Goal: Task Accomplishment & Management: Manage account settings

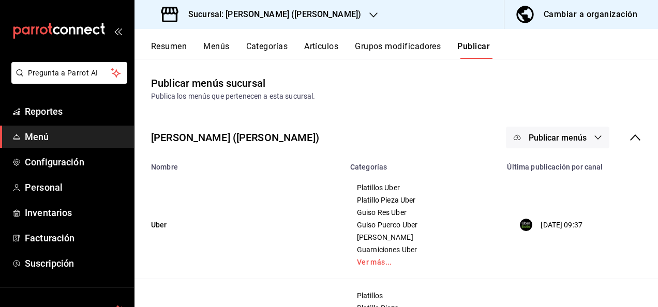
click at [175, 43] on button "Resumen" at bounding box center [169, 50] width 36 height 18
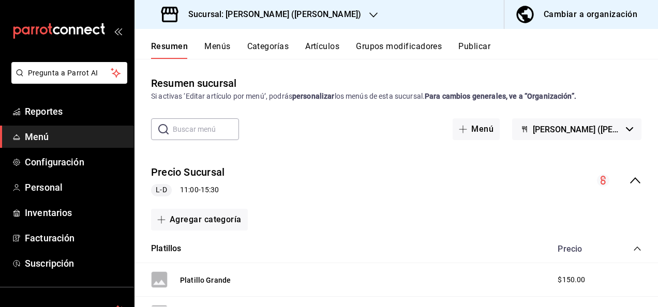
click at [351, 180] on icon "collapse-menu-row" at bounding box center [635, 180] width 12 height 12
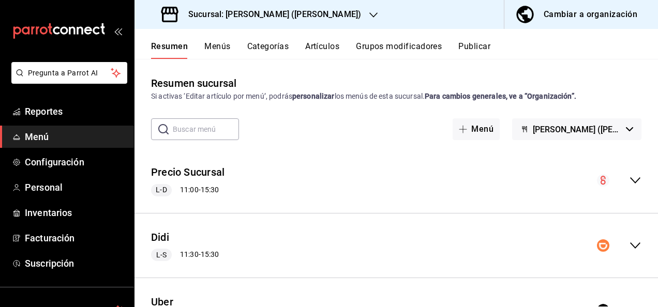
click at [351, 248] on icon "collapse-menu-row" at bounding box center [635, 246] width 12 height 12
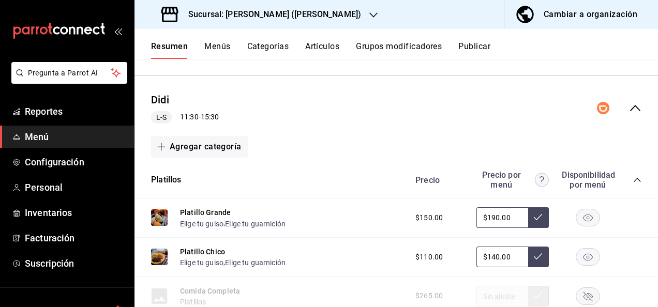
scroll to position [158, 0]
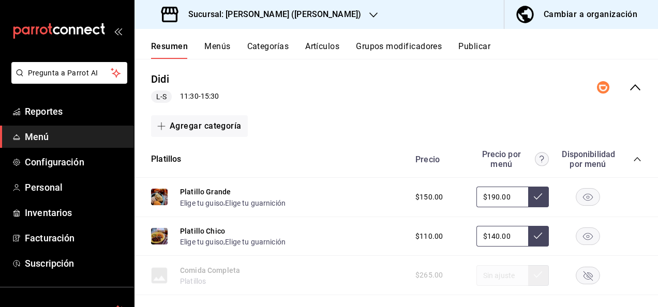
click at [351, 159] on icon "collapse-category-row" at bounding box center [637, 159] width 8 height 8
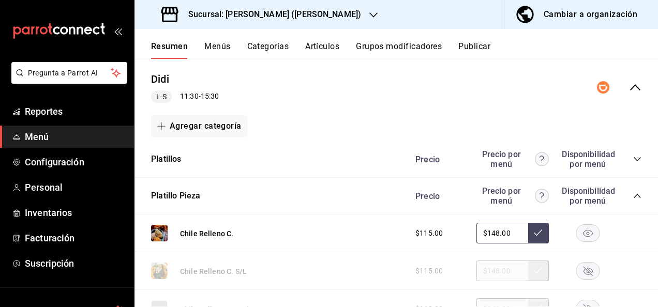
click at [351, 159] on icon "collapse-category-row" at bounding box center [637, 159] width 8 height 8
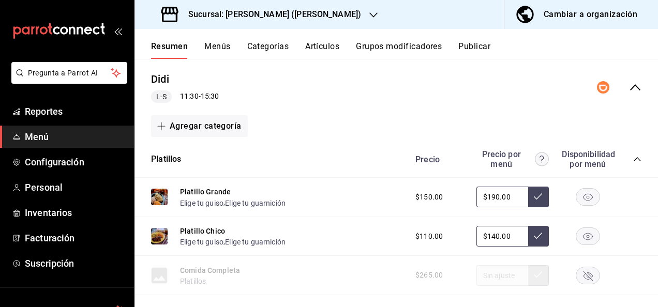
click at [351, 159] on icon "collapse-category-row" at bounding box center [637, 159] width 8 height 8
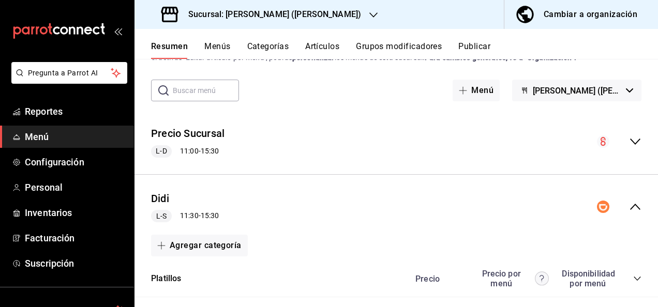
scroll to position [136, 0]
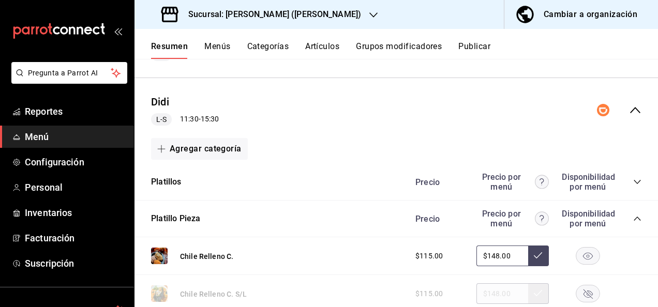
click at [351, 217] on icon "collapse-category-row" at bounding box center [637, 219] width 8 height 8
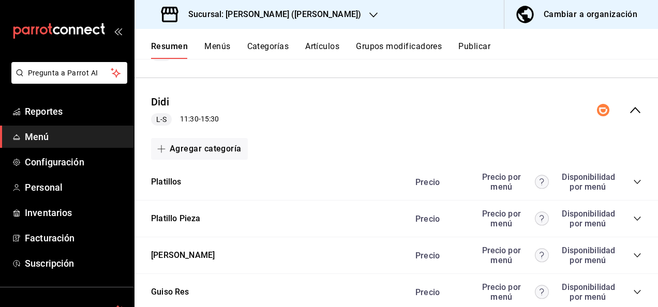
click at [351, 250] on div "Precio Precio por menú Disponibilidad por menú" at bounding box center [523, 256] width 237 height 20
click at [351, 257] on icon "collapse-category-row" at bounding box center [637, 256] width 7 height 4
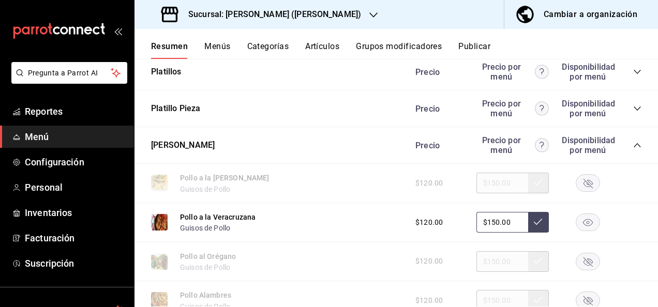
scroll to position [329, 0]
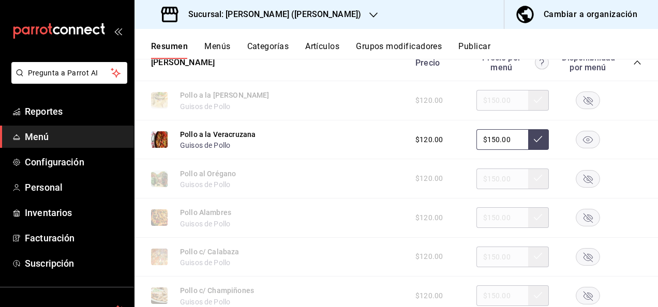
click at [351, 140] on icon "button" at bounding box center [588, 140] width 10 height 7
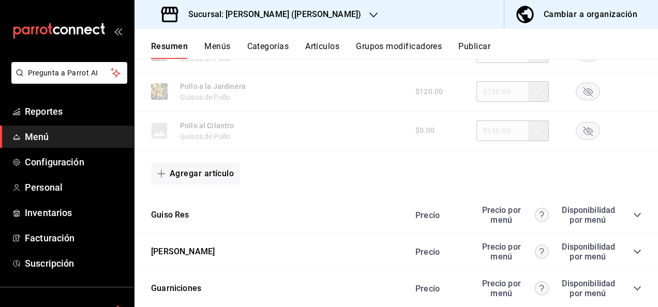
scroll to position [888, 0]
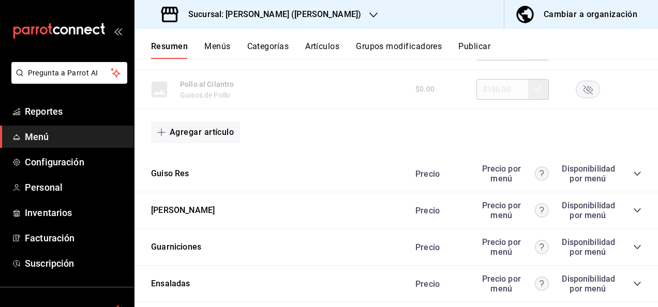
click at [351, 171] on div "Precio Precio por menú Disponibilidad por menú" at bounding box center [523, 174] width 237 height 20
click at [351, 175] on icon "collapse-category-row" at bounding box center [637, 174] width 8 height 8
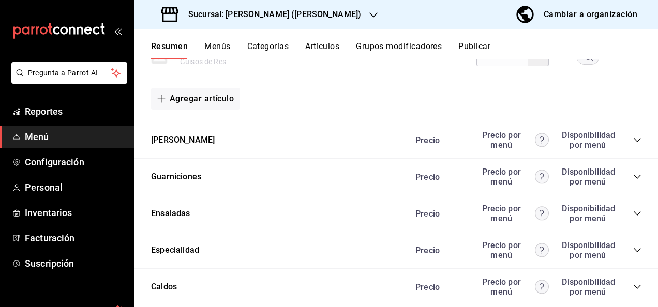
scroll to position [1502, 0]
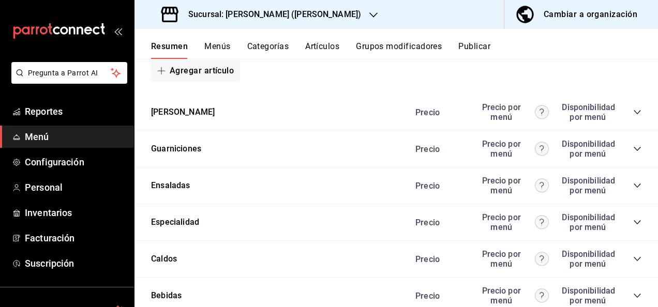
click at [351, 116] on icon "collapse-category-row" at bounding box center [637, 112] width 8 height 8
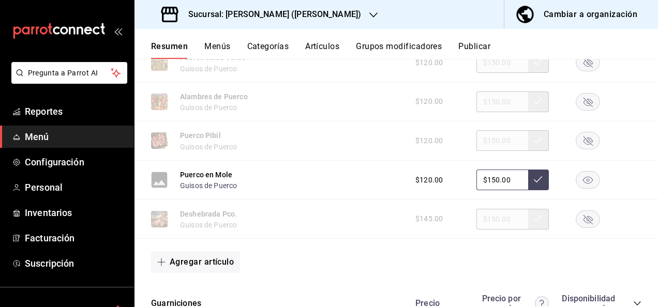
scroll to position [1950, 0]
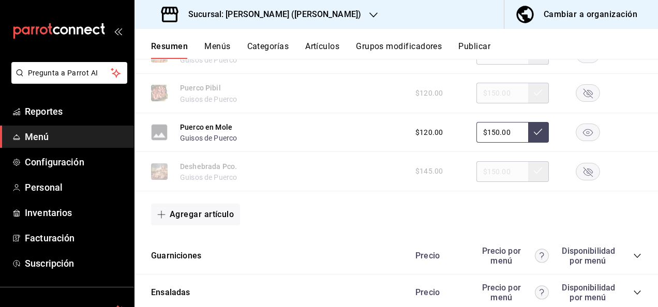
click at [351, 141] on rect "button" at bounding box center [589, 132] width 24 height 17
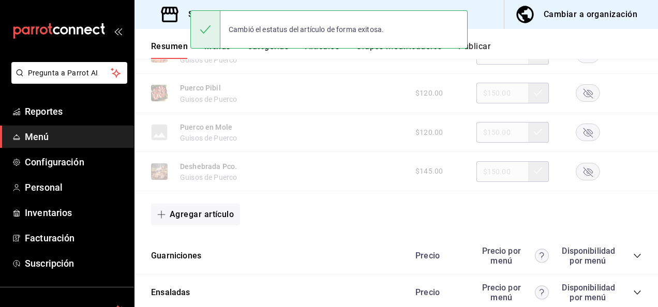
click at [351, 141] on rect "button" at bounding box center [589, 132] width 24 height 17
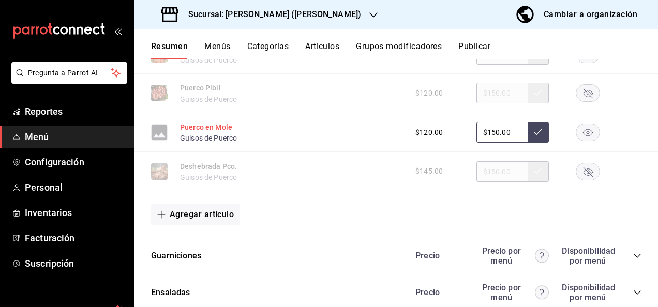
click at [210, 131] on button "Puerco en Mole" at bounding box center [206, 127] width 52 height 10
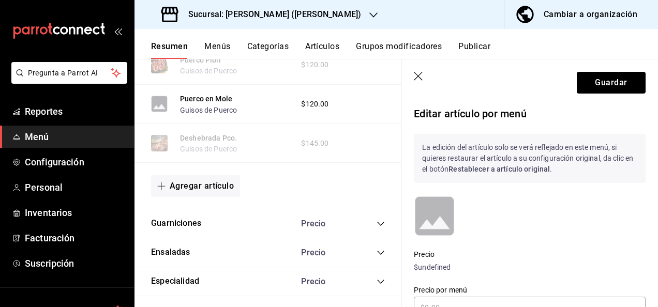
scroll to position [1910, 0]
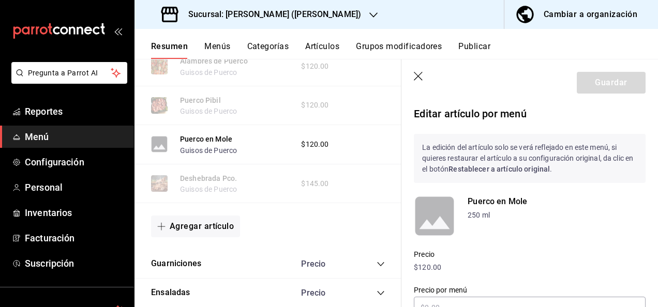
type input "$150.00"
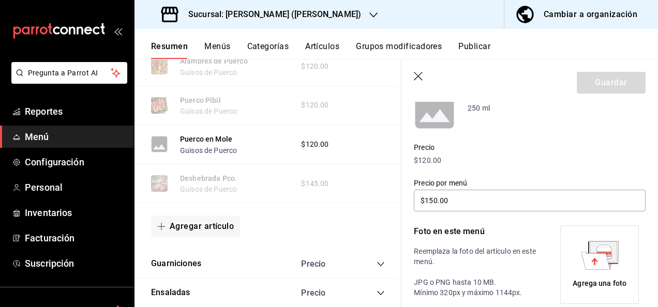
scroll to position [124, 0]
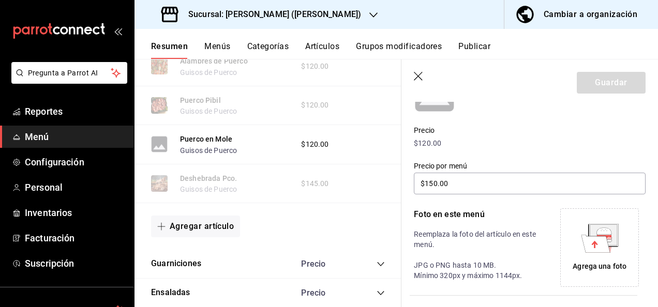
click at [351, 258] on div "Agrega una foto" at bounding box center [599, 247] width 73 height 73
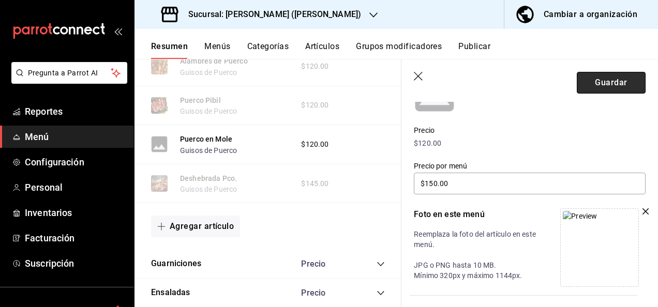
click at [351, 79] on button "Guardar" at bounding box center [611, 83] width 69 height 22
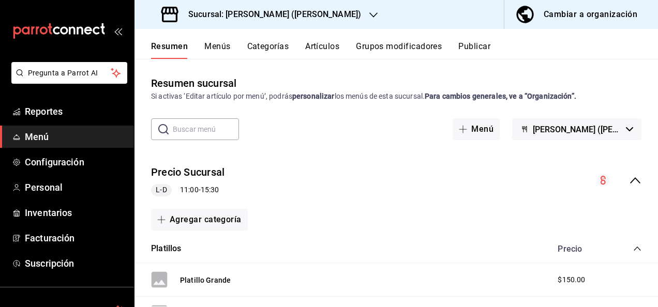
click at [351, 176] on icon "collapse-menu-row" at bounding box center [635, 180] width 12 height 12
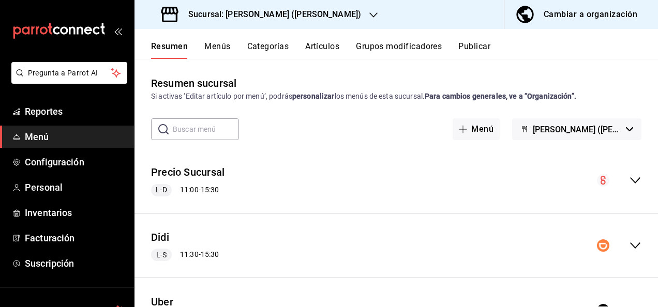
click at [351, 249] on icon "collapse-menu-row" at bounding box center [635, 246] width 12 height 12
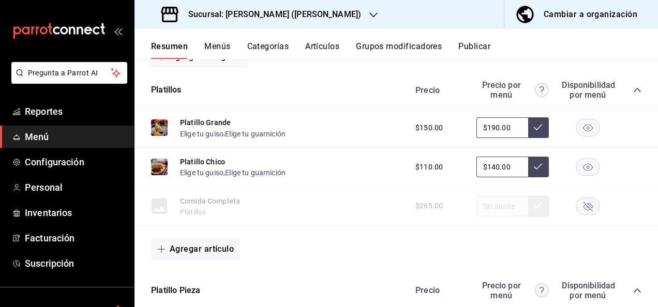
scroll to position [241, 0]
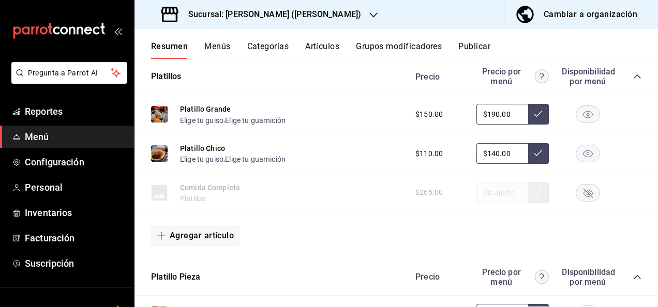
click at [351, 71] on div "Precio Precio por menú Disponibilidad por menú" at bounding box center [523, 77] width 237 height 20
click at [351, 77] on icon "collapse-category-row" at bounding box center [637, 76] width 8 height 8
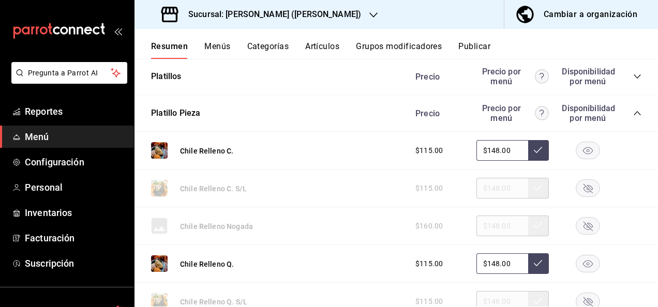
click at [351, 114] on icon "collapse-category-row" at bounding box center [637, 113] width 8 height 8
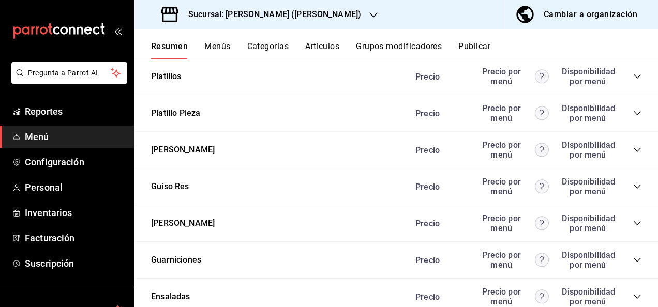
click at [351, 225] on icon "collapse-category-row" at bounding box center [637, 223] width 8 height 8
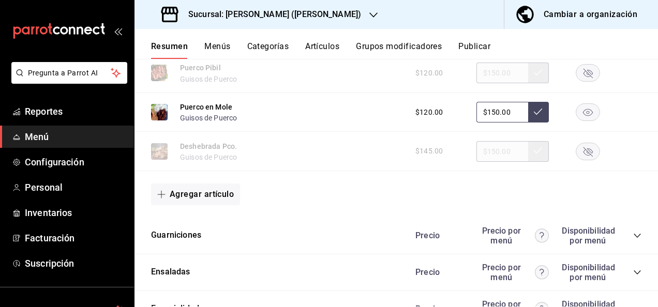
scroll to position [828, 0]
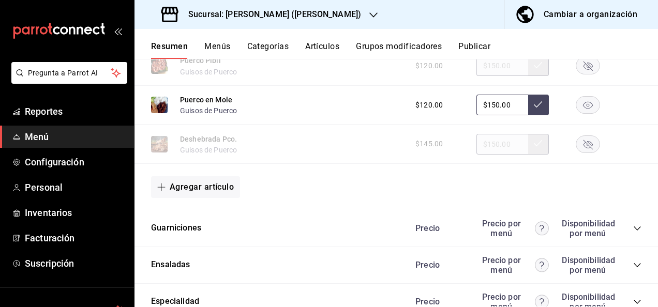
click at [351, 113] on rect "button" at bounding box center [589, 104] width 24 height 17
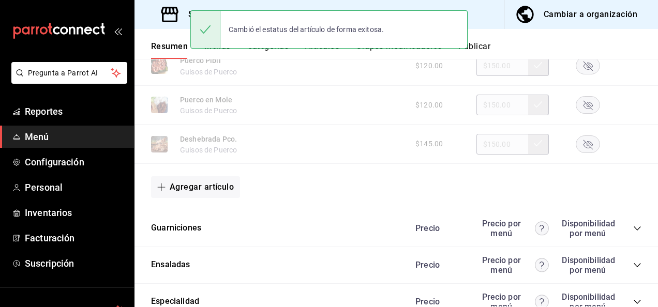
click at [351, 231] on icon "collapse-category-row" at bounding box center [637, 229] width 8 height 8
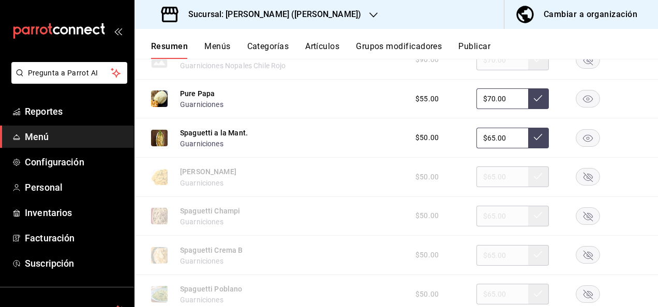
scroll to position [1394, 0]
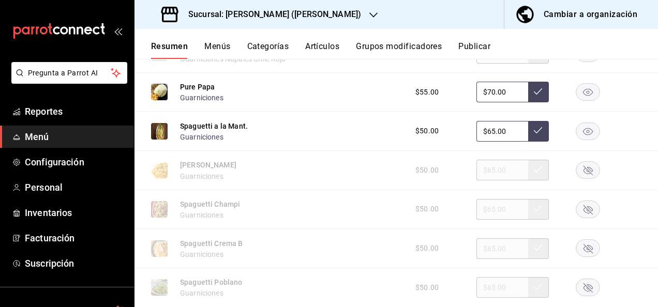
click at [351, 136] on rect "button" at bounding box center [589, 131] width 24 height 17
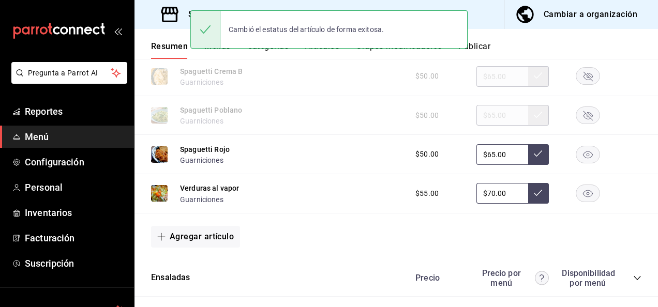
scroll to position [1607, 0]
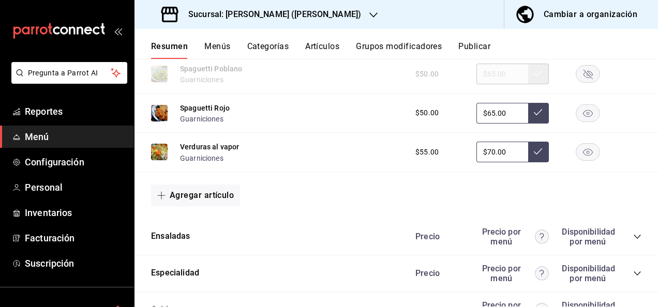
click at [351, 241] on icon "collapse-category-row" at bounding box center [637, 237] width 8 height 8
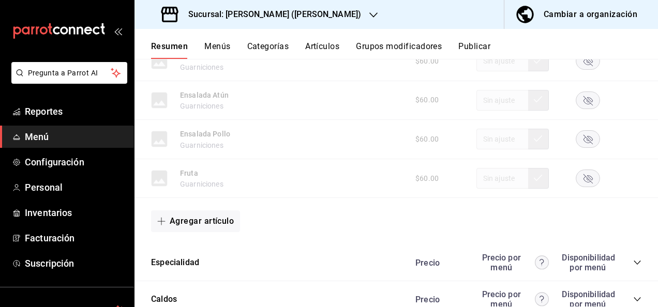
scroll to position [2249, 0]
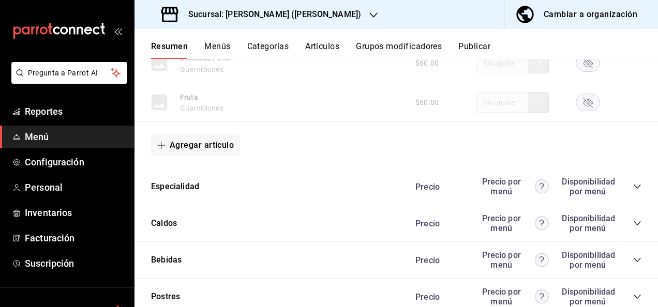
click at [351, 228] on icon "collapse-category-row" at bounding box center [637, 223] width 8 height 8
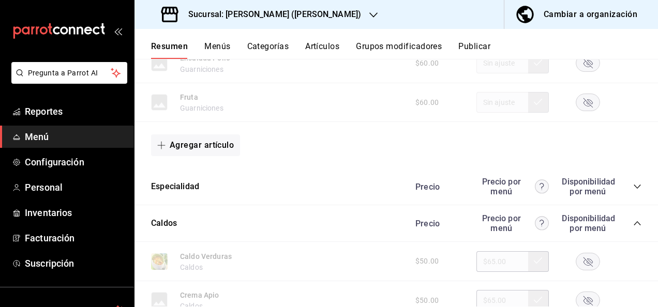
click at [351, 228] on icon "collapse-category-row" at bounding box center [637, 223] width 8 height 8
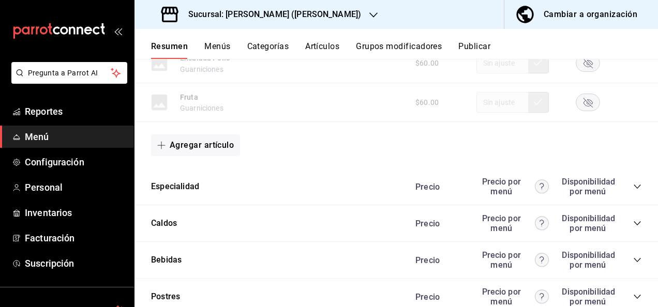
click at [351, 191] on icon "collapse-category-row" at bounding box center [637, 187] width 8 height 8
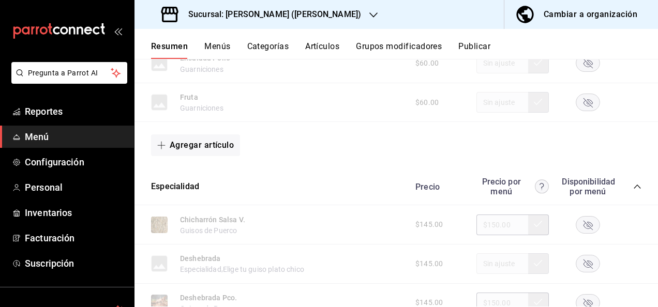
click at [351, 189] on icon "collapse-category-row" at bounding box center [637, 187] width 7 height 4
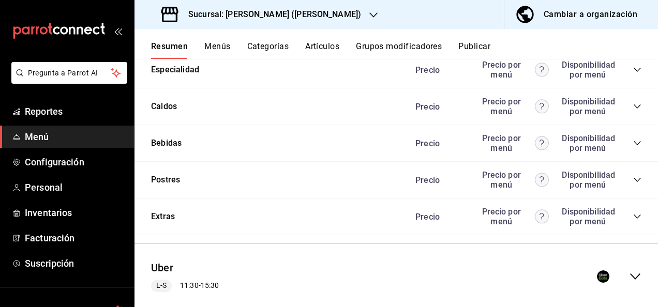
scroll to position [2394, 0]
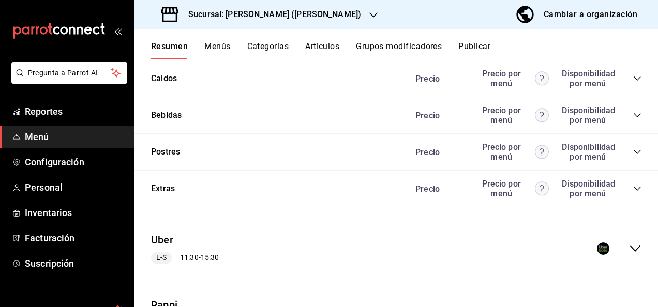
click at [351, 255] on icon "collapse-menu-row" at bounding box center [635, 249] width 12 height 12
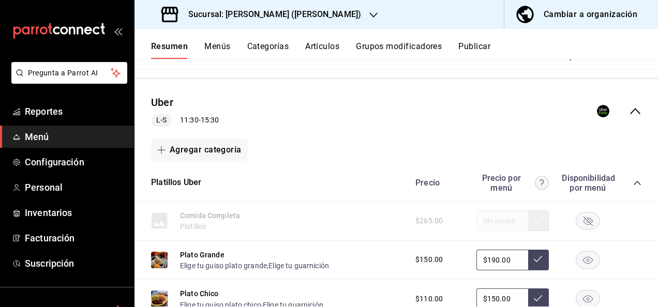
scroll to position [2615, 0]
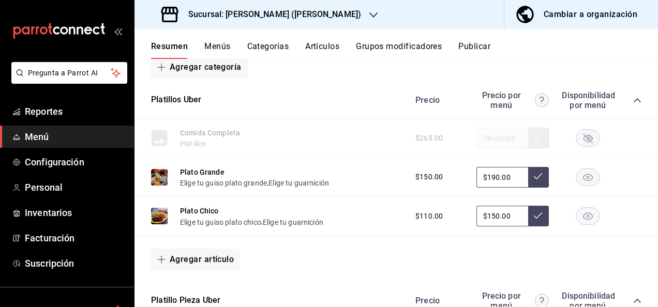
click at [351, 105] on icon "collapse-category-row" at bounding box center [637, 100] width 8 height 8
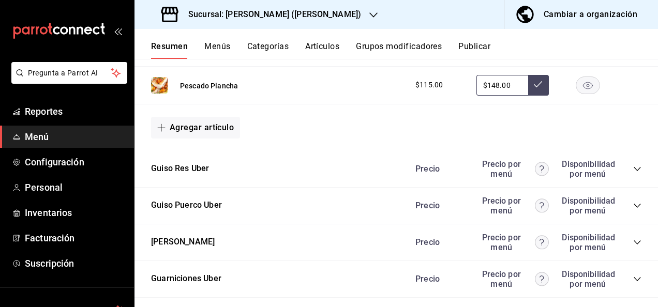
scroll to position [3284, 0]
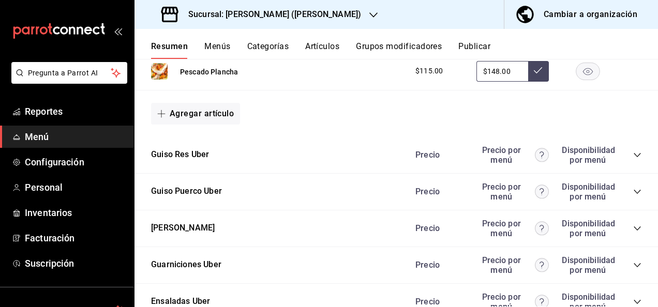
click at [351, 159] on icon "collapse-category-row" at bounding box center [637, 155] width 8 height 8
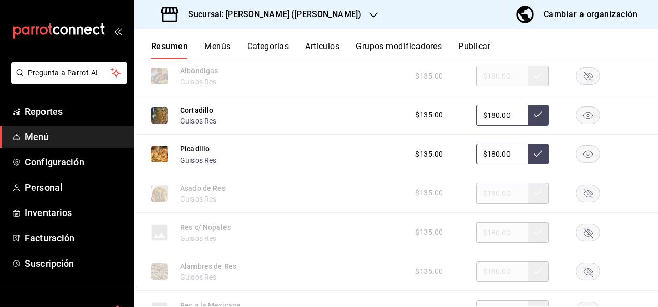
scroll to position [3463, 0]
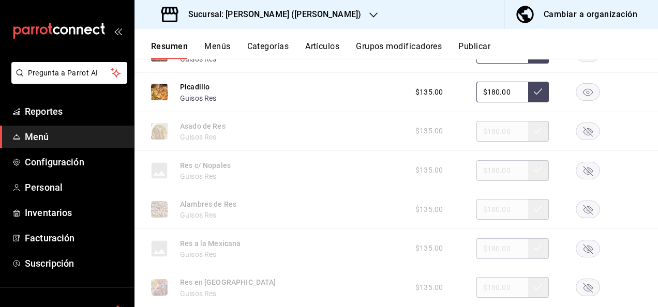
click at [351, 177] on rect "button" at bounding box center [589, 170] width 24 height 17
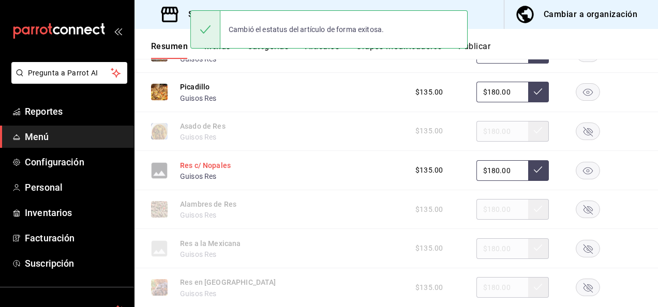
click at [209, 171] on button "Res c/ Nopales" at bounding box center [205, 165] width 51 height 10
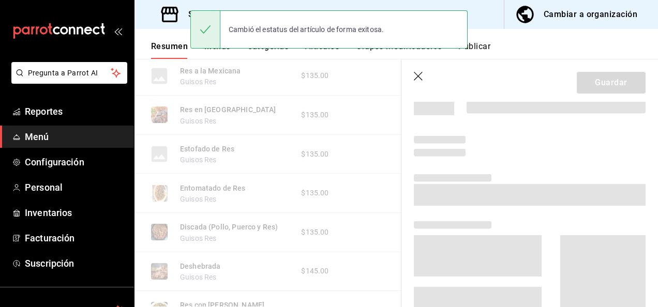
scroll to position [3275, 0]
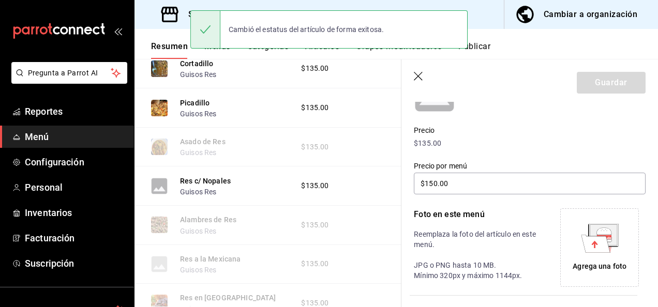
type input "$180.00"
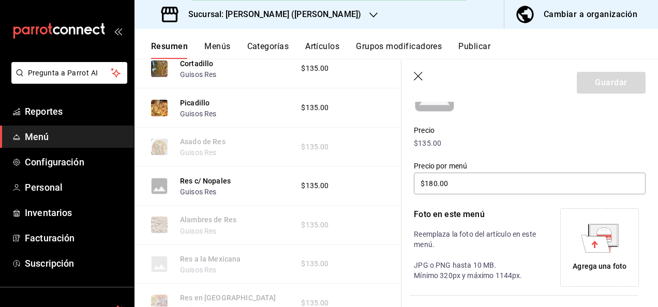
click at [351, 242] on icon at bounding box center [595, 244] width 6 height 7
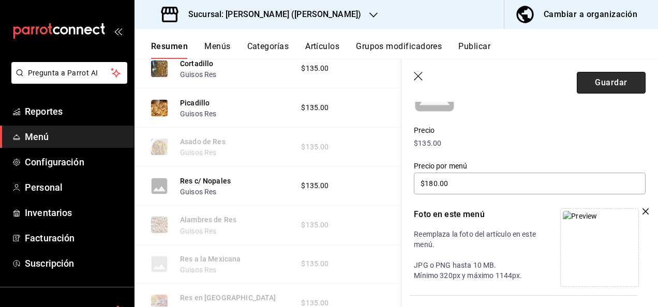
click at [351, 85] on button "Guardar" at bounding box center [611, 83] width 69 height 22
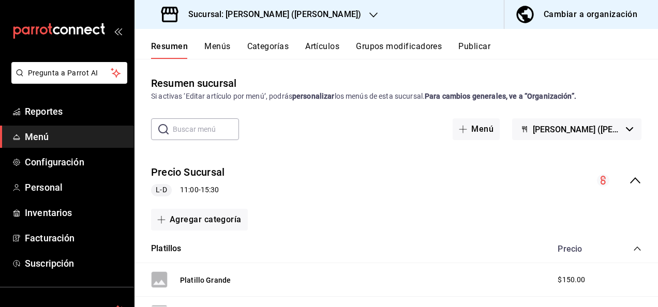
click at [351, 182] on icon "collapse-menu-row" at bounding box center [635, 180] width 12 height 12
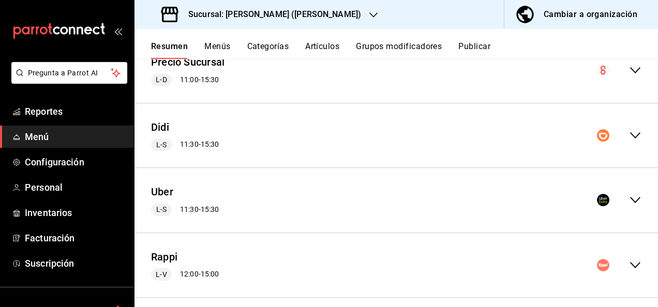
scroll to position [121, 0]
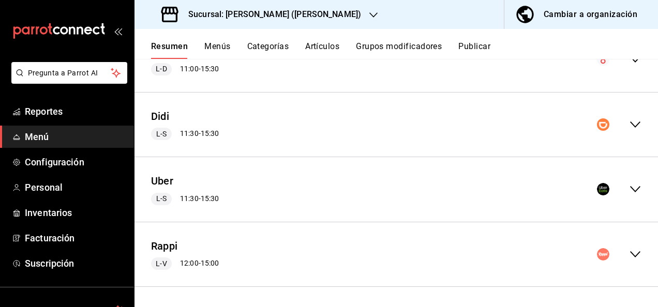
click at [351, 184] on icon "collapse-menu-row" at bounding box center [635, 189] width 12 height 12
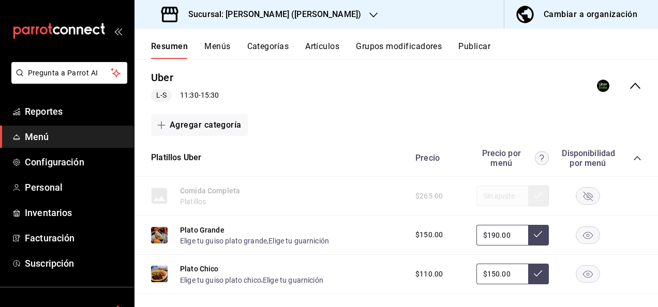
scroll to position [239, 0]
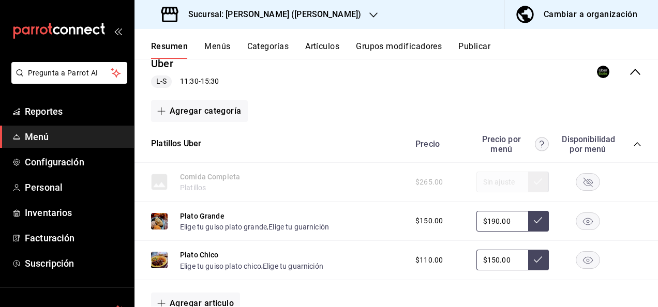
click at [351, 143] on icon "collapse-category-row" at bounding box center [637, 144] width 8 height 8
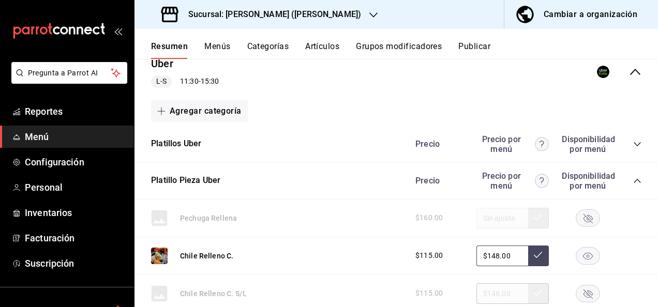
click at [351, 182] on icon "collapse-category-row" at bounding box center [637, 181] width 8 height 8
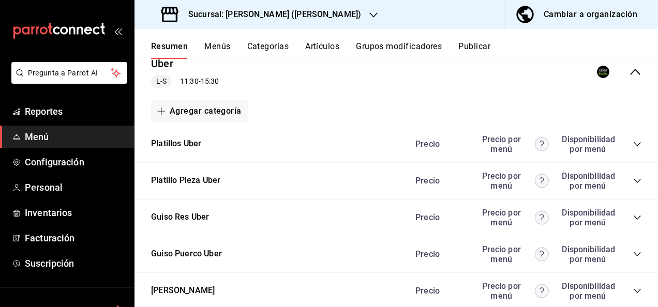
click at [351, 219] on icon "collapse-category-row" at bounding box center [637, 218] width 8 height 8
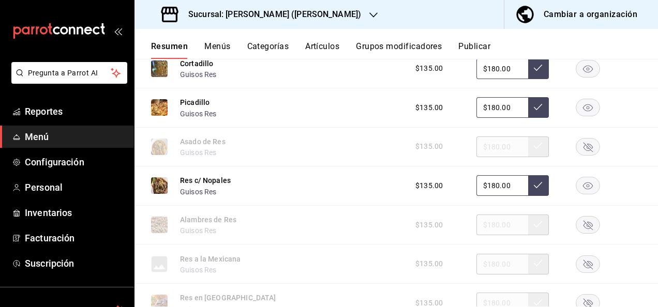
scroll to position [473, 0]
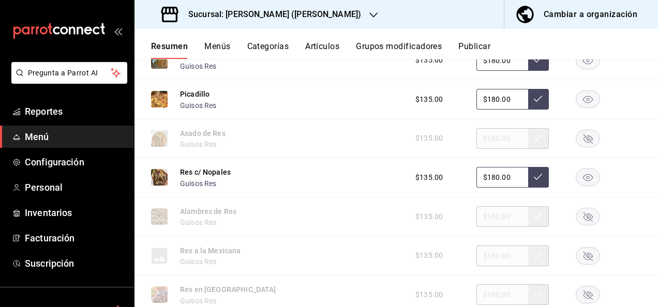
click at [351, 173] on rect "button" at bounding box center [589, 177] width 24 height 17
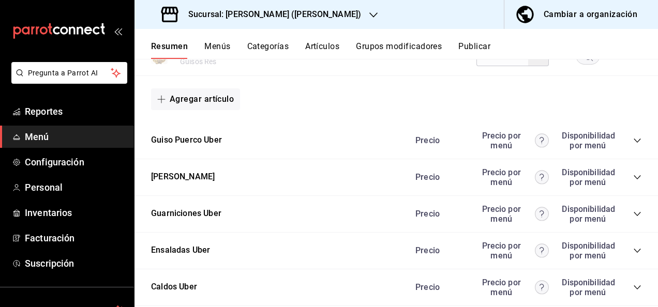
scroll to position [922, 0]
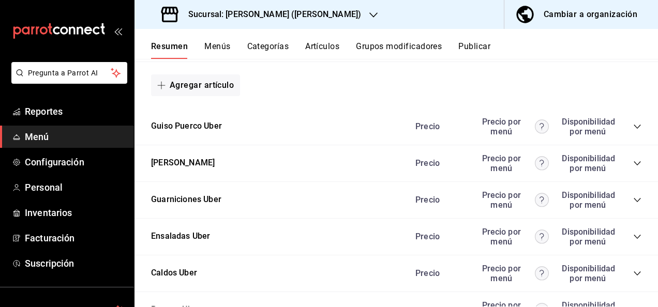
click at [351, 129] on icon "collapse-category-row" at bounding box center [637, 127] width 7 height 4
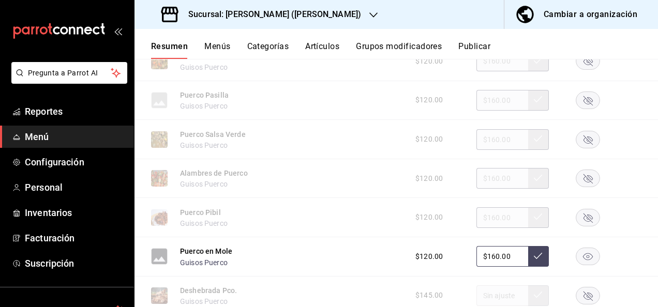
scroll to position [1329, 0]
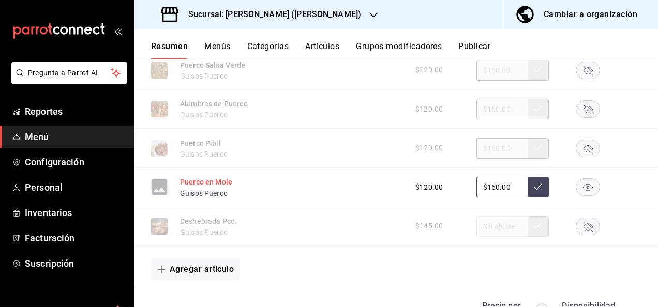
click at [218, 186] on button "Puerco en Mole" at bounding box center [206, 182] width 52 height 10
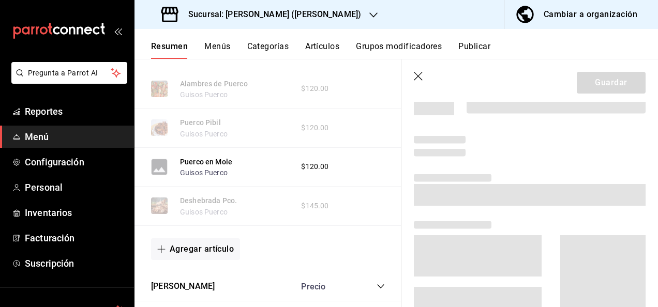
scroll to position [1296, 0]
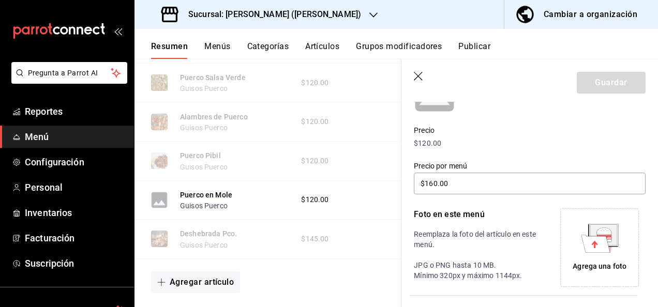
click at [351, 251] on icon at bounding box center [595, 244] width 29 height 18
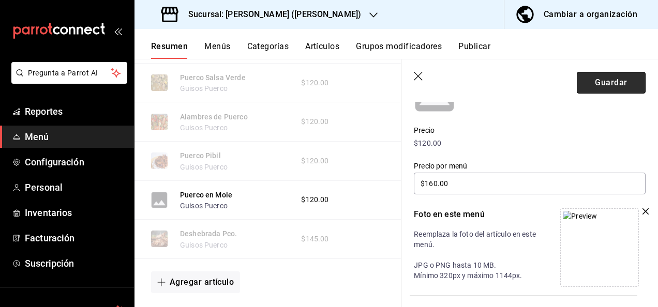
click at [351, 83] on button "Guardar" at bounding box center [611, 83] width 69 height 22
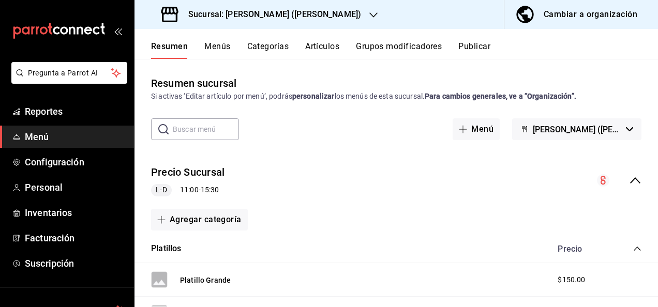
click at [351, 181] on icon "collapse-menu-row" at bounding box center [635, 180] width 12 height 12
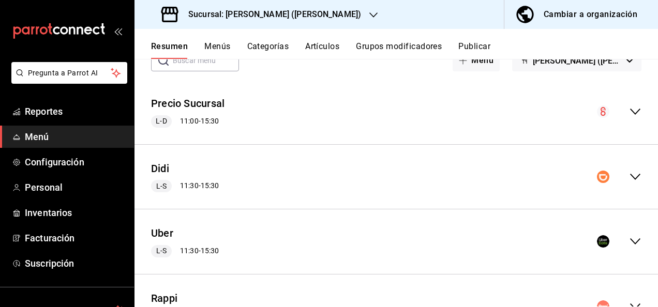
scroll to position [96, 0]
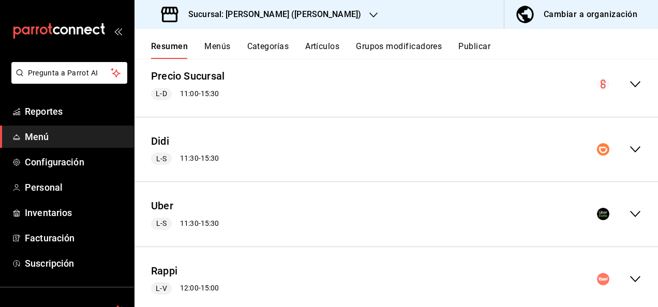
click at [351, 212] on icon "collapse-menu-row" at bounding box center [635, 214] width 12 height 12
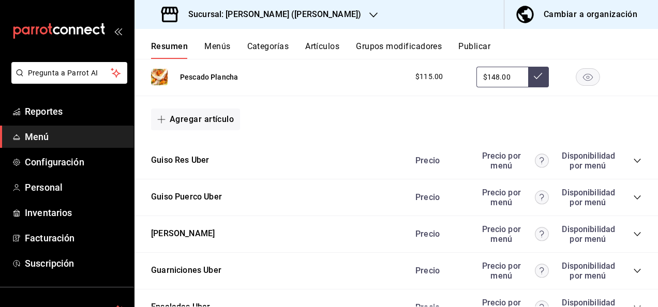
scroll to position [1131, 0]
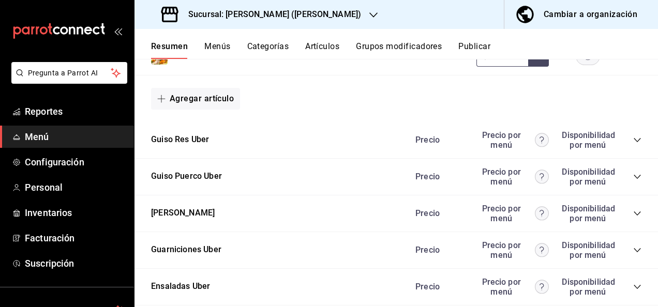
click at [351, 173] on icon "collapse-category-row" at bounding box center [637, 177] width 8 height 8
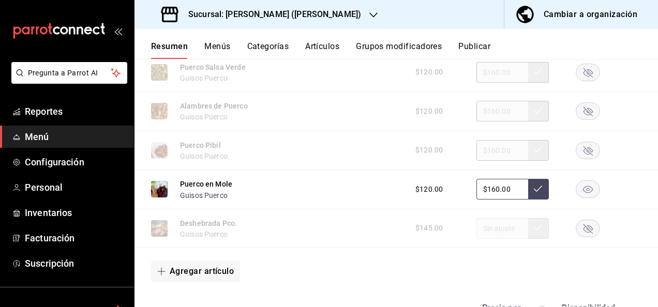
scroll to position [1601, 0]
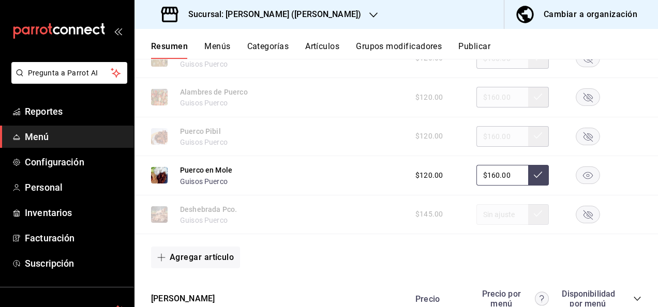
click at [351, 171] on rect "button" at bounding box center [589, 175] width 24 height 17
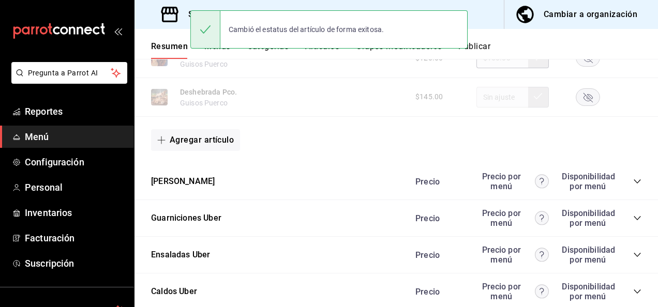
scroll to position [1760, 0]
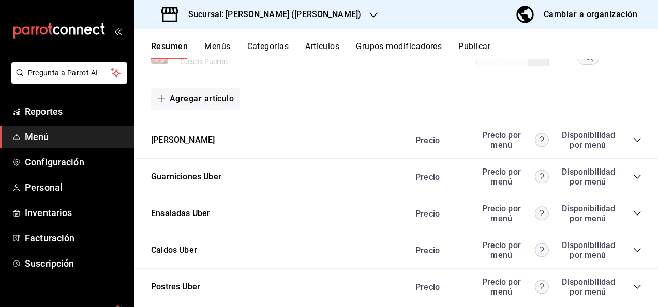
click at [351, 141] on icon "collapse-category-row" at bounding box center [637, 140] width 8 height 8
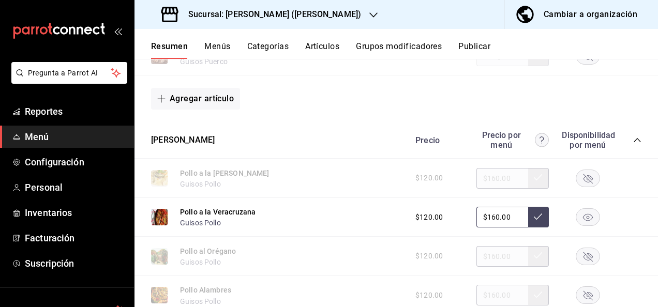
click at [351, 216] on rect "button" at bounding box center [589, 217] width 24 height 17
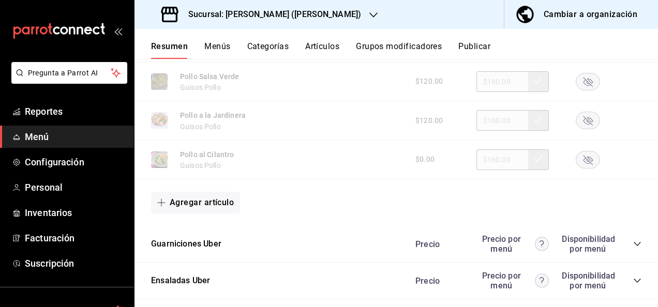
scroll to position [2346, 0]
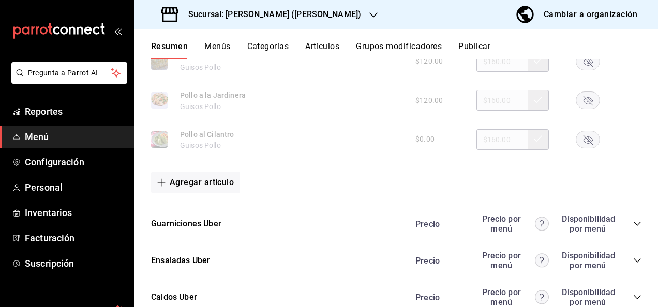
click at [351, 227] on icon "collapse-category-row" at bounding box center [637, 224] width 8 height 8
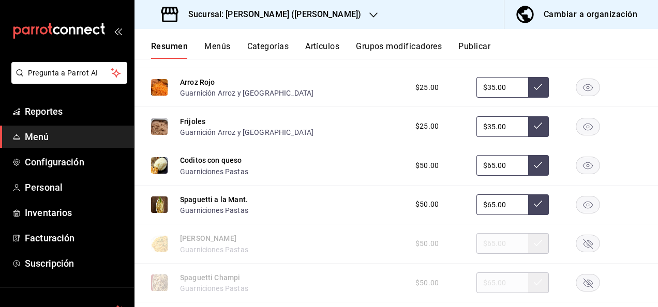
scroll to position [2629, 0]
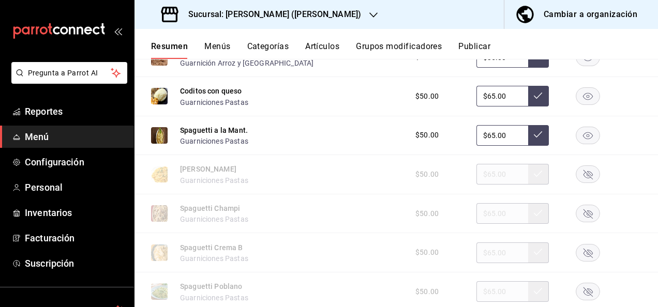
click at [351, 137] on icon "button" at bounding box center [588, 135] width 10 height 7
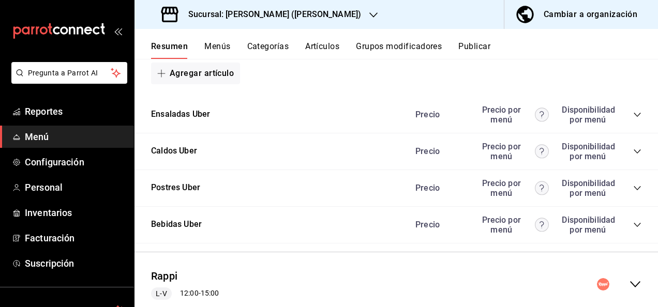
scroll to position [3281, 0]
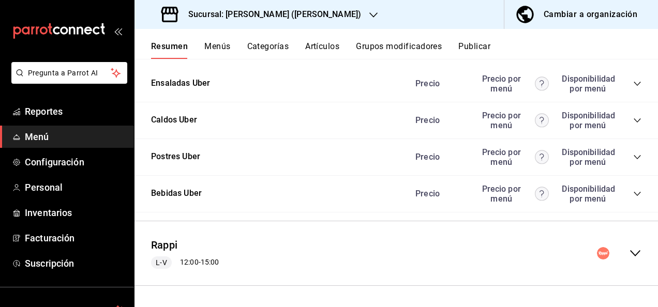
click at [351, 256] on icon "collapse-menu-row" at bounding box center [635, 253] width 10 height 6
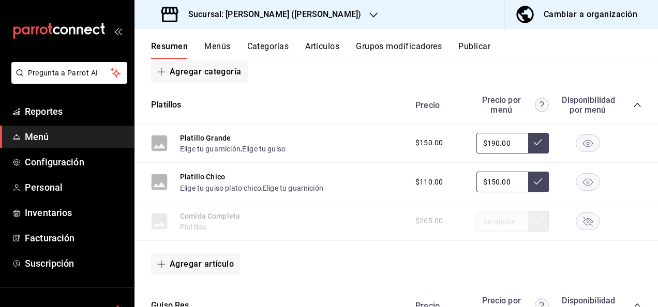
scroll to position [3502, 0]
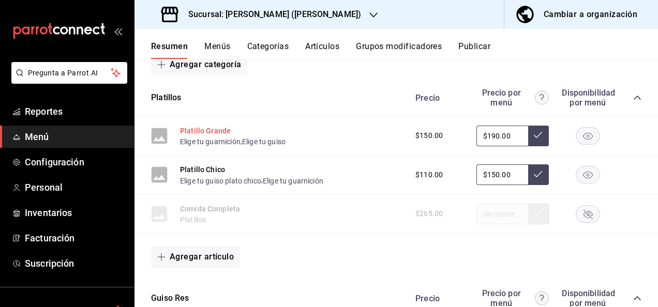
click at [206, 136] on button "Platillo Grande" at bounding box center [205, 131] width 51 height 10
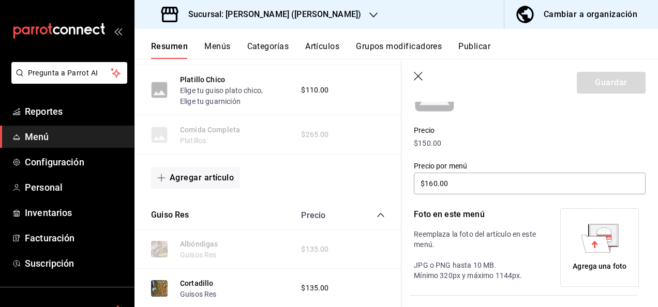
scroll to position [3354, 0]
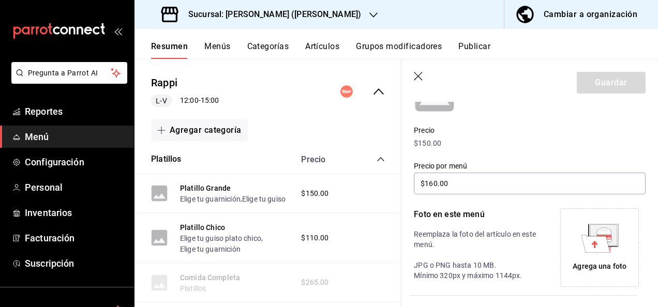
type input "$190.00"
click at [351, 247] on div "Agrega una foto" at bounding box center [599, 247] width 73 height 73
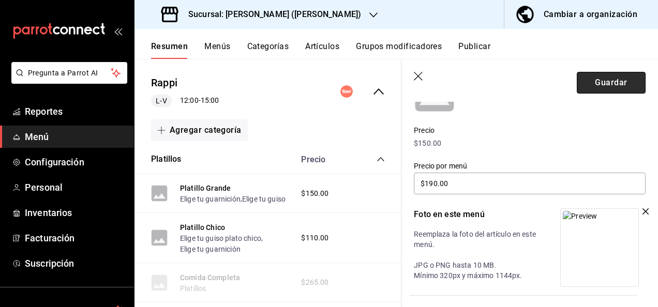
click at [351, 81] on button "Guardar" at bounding box center [611, 83] width 69 height 22
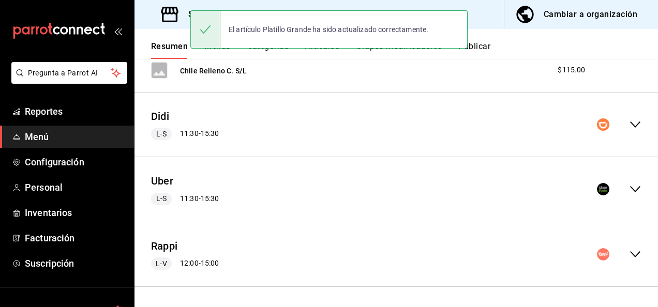
scroll to position [1400, 0]
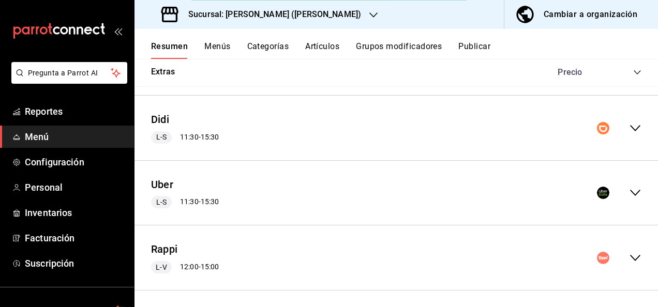
click at [351, 257] on icon "collapse-menu-row" at bounding box center [635, 258] width 12 height 12
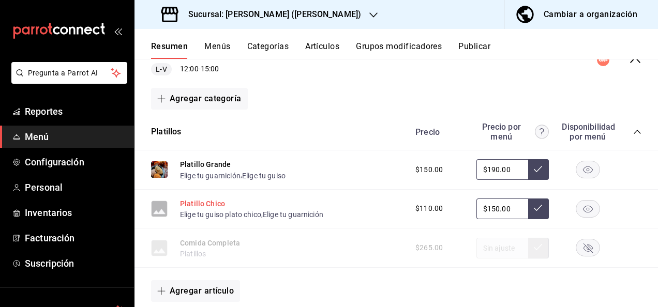
click at [191, 204] on button "Platillo Chico" at bounding box center [202, 204] width 45 height 10
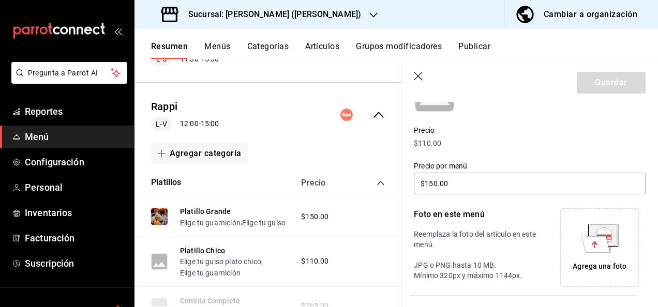
click at [351, 273] on div "Agrega una foto" at bounding box center [599, 247] width 73 height 73
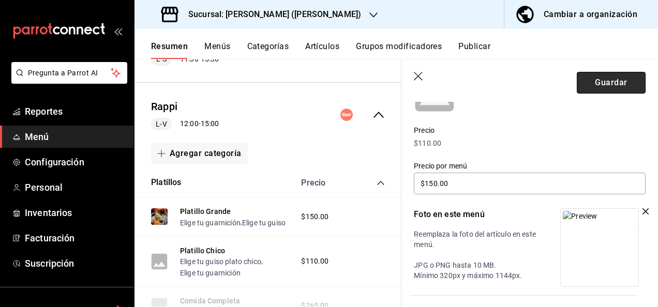
click at [351, 85] on button "Guardar" at bounding box center [611, 83] width 69 height 22
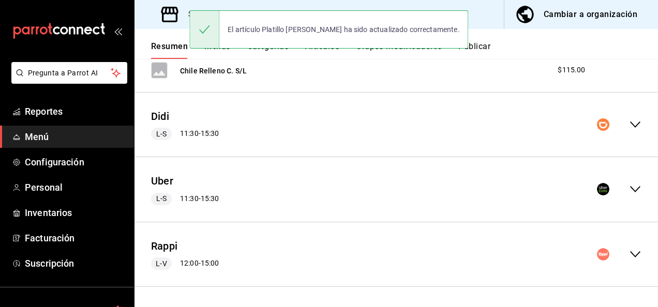
scroll to position [1400, 0]
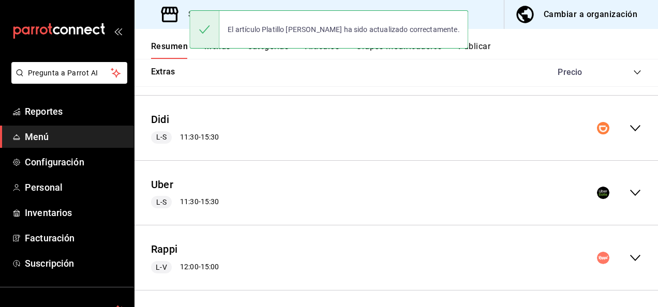
click at [351, 256] on icon "collapse-menu-row" at bounding box center [635, 258] width 12 height 12
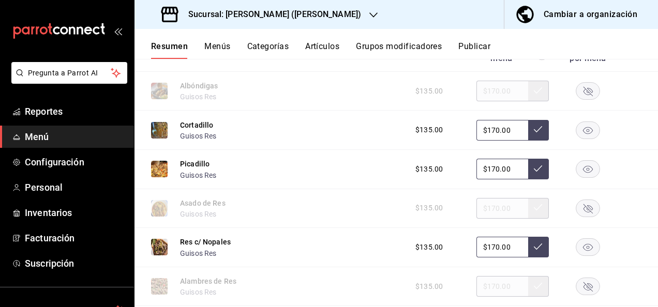
scroll to position [1960, 0]
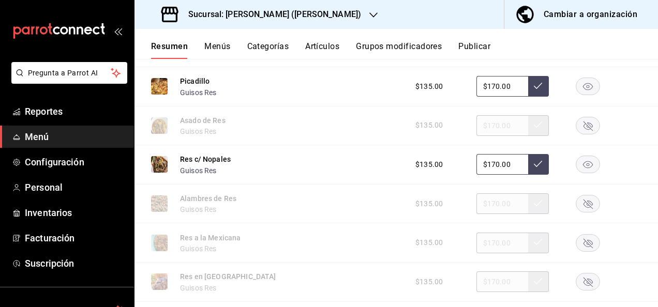
click at [351, 157] on rect "button" at bounding box center [589, 164] width 24 height 17
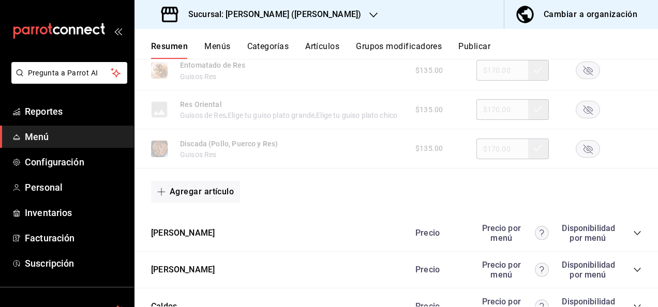
scroll to position [2333, 0]
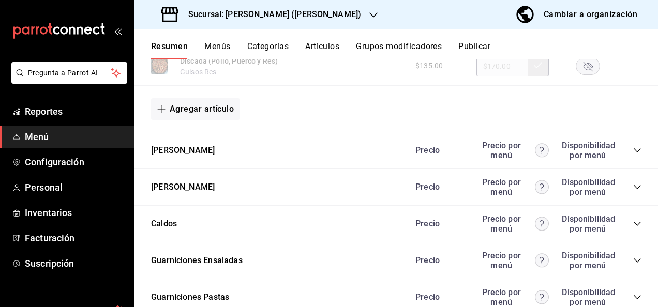
click at [351, 155] on icon "collapse-category-row" at bounding box center [637, 150] width 8 height 8
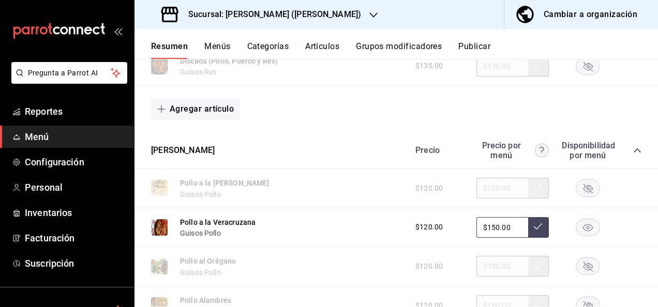
click at [351, 236] on rect "button" at bounding box center [589, 227] width 24 height 17
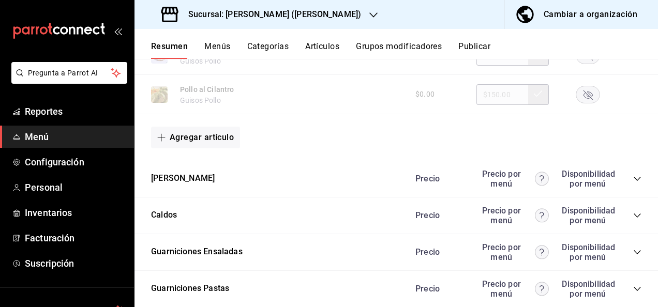
scroll to position [3009, 0]
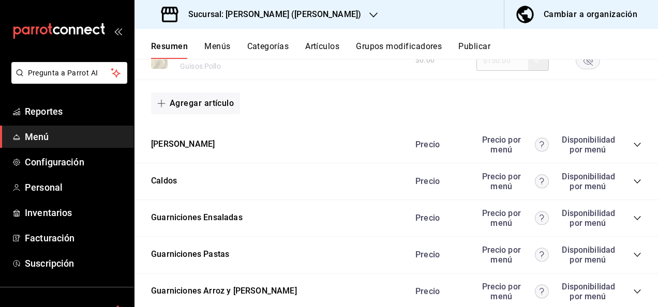
click at [351, 149] on icon "collapse-category-row" at bounding box center [637, 145] width 8 height 8
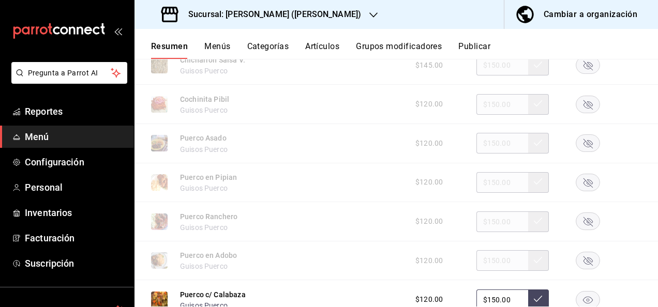
scroll to position [3223, 0]
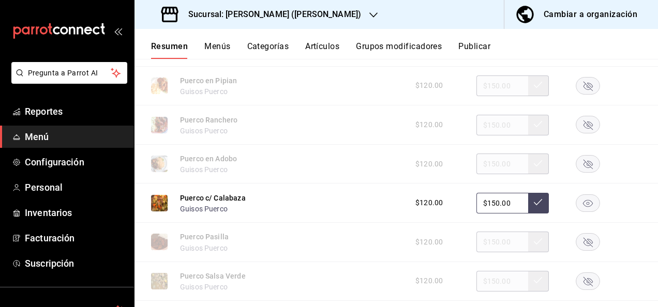
click at [351, 212] on rect "button" at bounding box center [589, 203] width 24 height 17
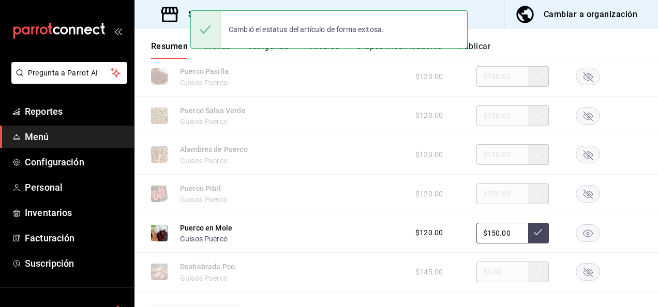
scroll to position [3438, 0]
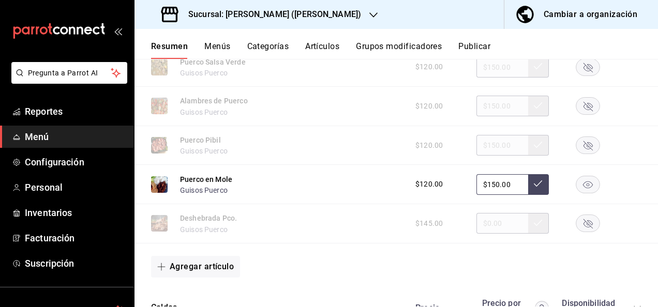
click at [351, 193] on rect "button" at bounding box center [589, 184] width 24 height 17
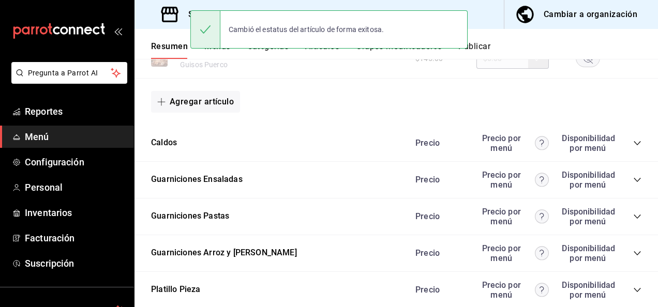
scroll to position [3631, 0]
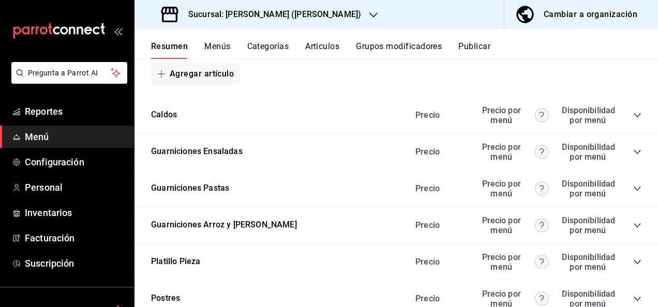
click at [351, 120] on icon "collapse-category-row" at bounding box center [637, 115] width 8 height 8
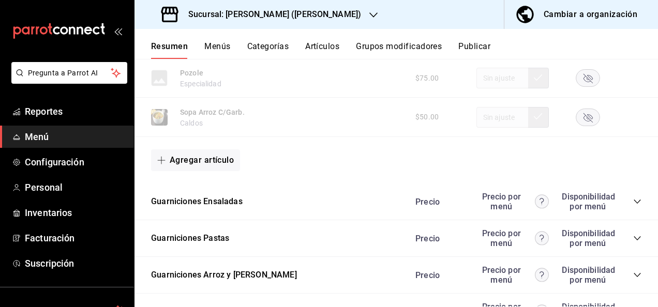
scroll to position [4700, 0]
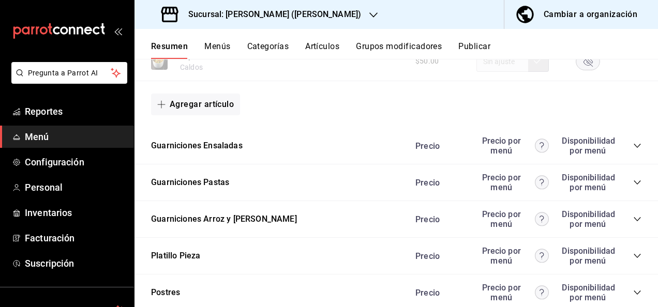
click at [351, 187] on icon "collapse-category-row" at bounding box center [637, 183] width 8 height 8
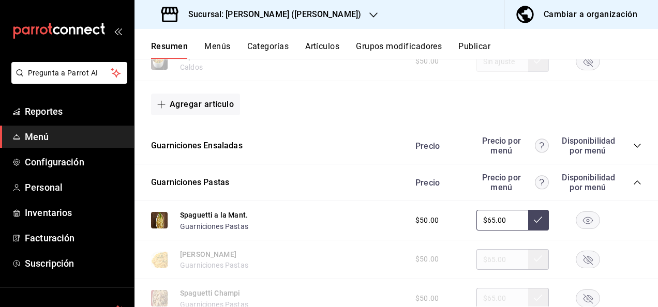
click at [351, 229] on rect "button" at bounding box center [589, 220] width 24 height 17
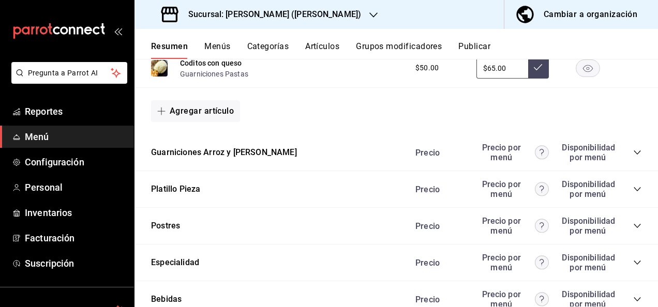
scroll to position [5094, 0]
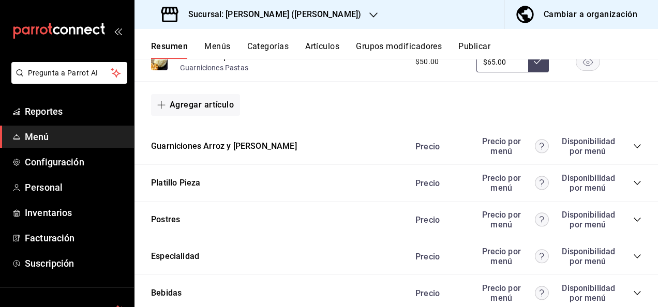
click at [351, 151] on icon "collapse-category-row" at bounding box center [637, 146] width 8 height 8
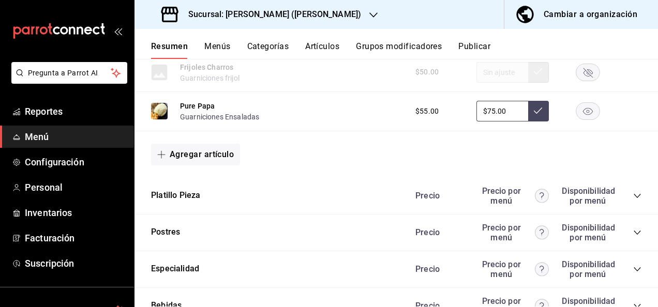
scroll to position [5521, 0]
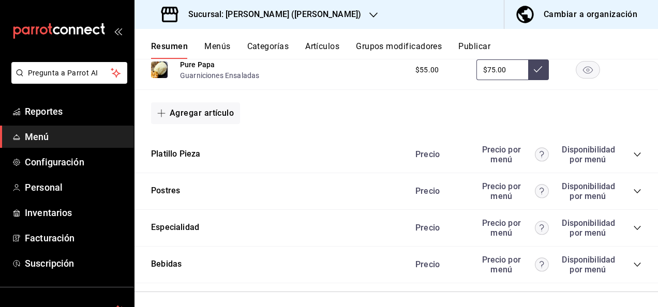
click at [351, 157] on icon "collapse-category-row" at bounding box center [637, 155] width 7 height 4
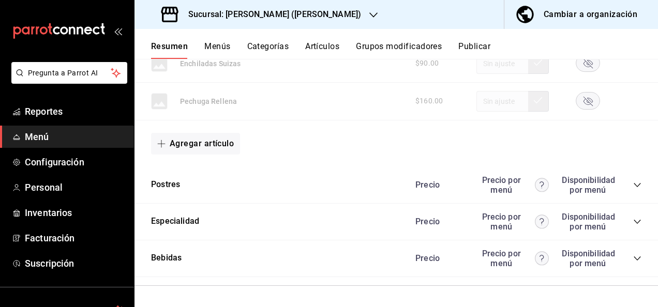
scroll to position [6350, 0]
click at [351, 46] on button "Publicar" at bounding box center [475, 50] width 32 height 18
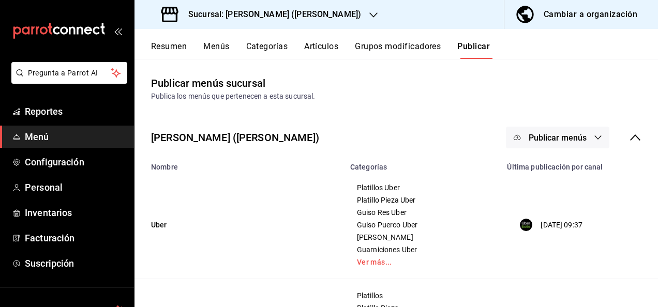
click at [351, 140] on span "Publicar menús" at bounding box center [558, 138] width 58 height 10
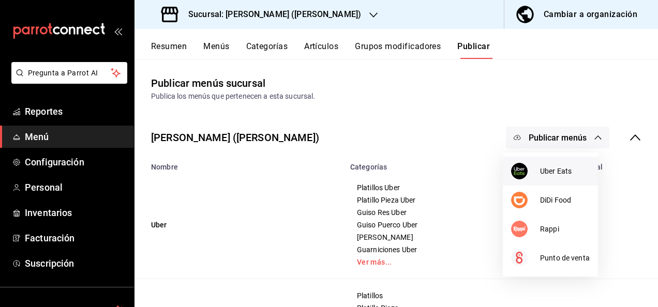
click at [351, 166] on span "Uber Eats" at bounding box center [565, 171] width 50 height 11
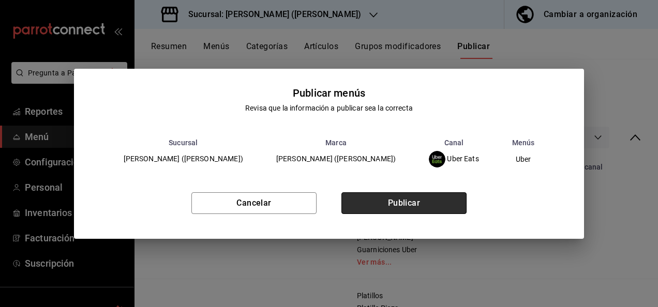
click at [351, 203] on button "Publicar" at bounding box center [404, 204] width 125 height 22
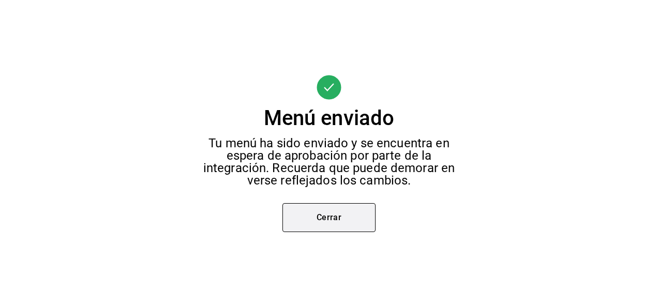
click at [341, 218] on button "Cerrar" at bounding box center [329, 217] width 93 height 29
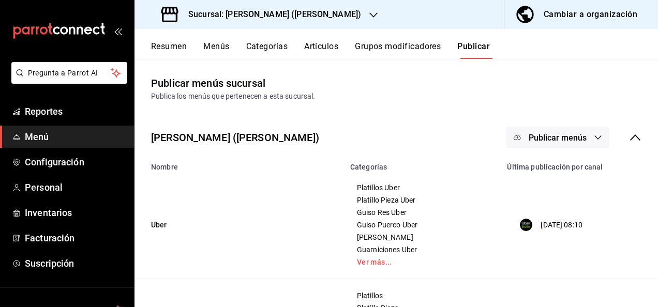
click at [351, 138] on button "Publicar menús" at bounding box center [558, 138] width 104 height 22
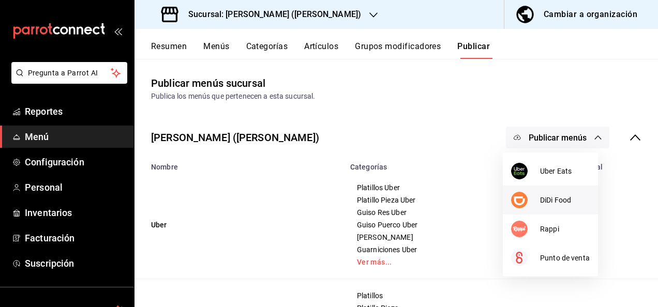
click at [351, 203] on span "DiDi Food" at bounding box center [565, 200] width 50 height 11
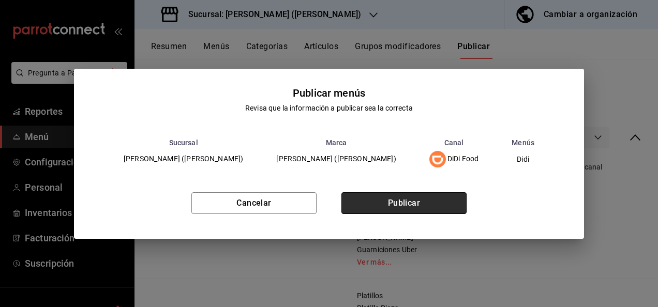
click at [351, 209] on button "Publicar" at bounding box center [404, 204] width 125 height 22
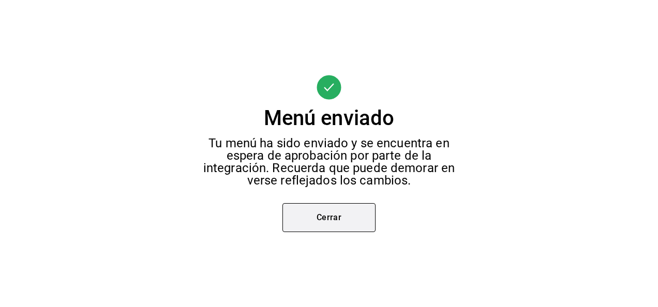
click at [334, 223] on button "Cerrar" at bounding box center [329, 217] width 93 height 29
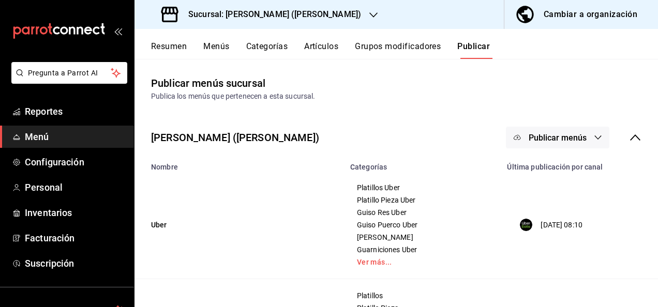
click at [351, 140] on icon "button" at bounding box center [598, 138] width 8 height 8
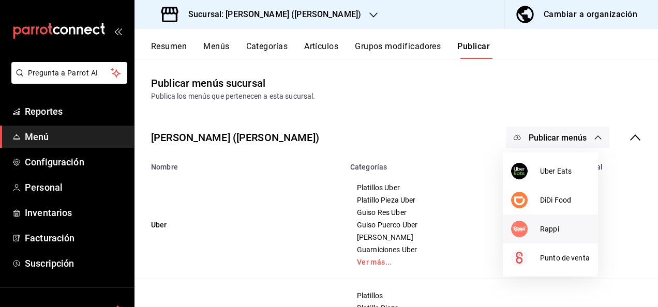
click at [351, 231] on span "Rappi" at bounding box center [565, 229] width 50 height 11
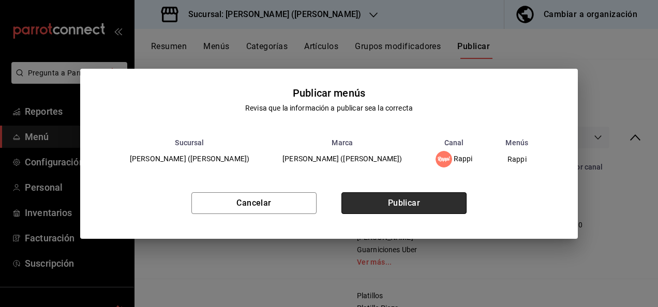
click at [351, 201] on button "Publicar" at bounding box center [404, 204] width 125 height 22
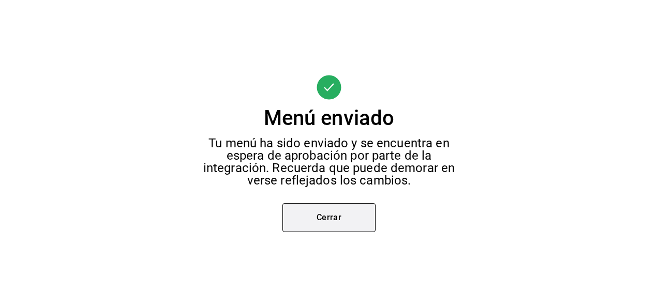
click at [332, 221] on button "Cerrar" at bounding box center [329, 217] width 93 height 29
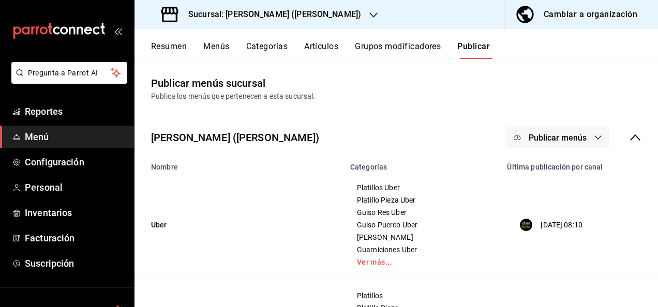
click at [167, 46] on button "Resumen" at bounding box center [169, 50] width 36 height 18
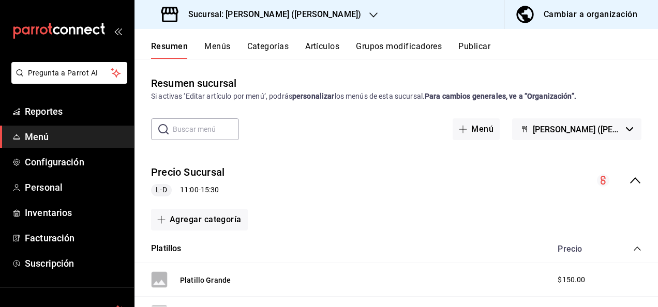
click at [270, 14] on h3 "Sucursal: [PERSON_NAME] ([PERSON_NAME])" at bounding box center [270, 14] width 181 height 12
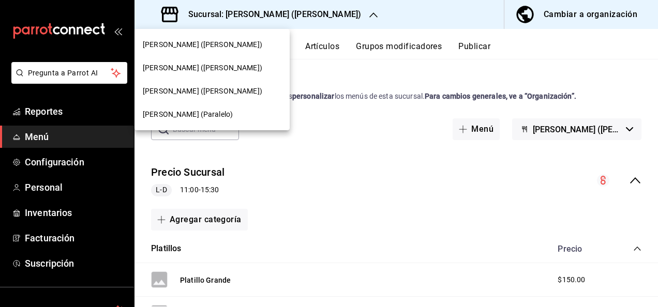
click at [178, 119] on span "[PERSON_NAME] (Paralelo)" at bounding box center [188, 114] width 90 height 11
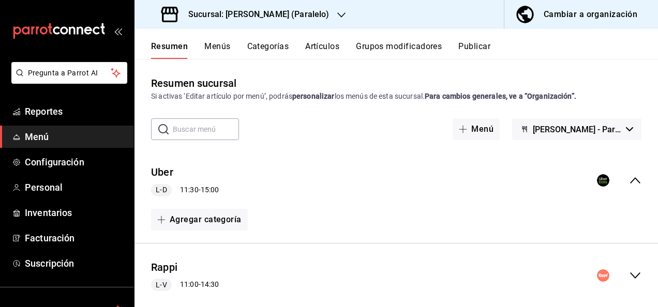
click at [351, 274] on icon "collapse-menu-row" at bounding box center [635, 276] width 12 height 12
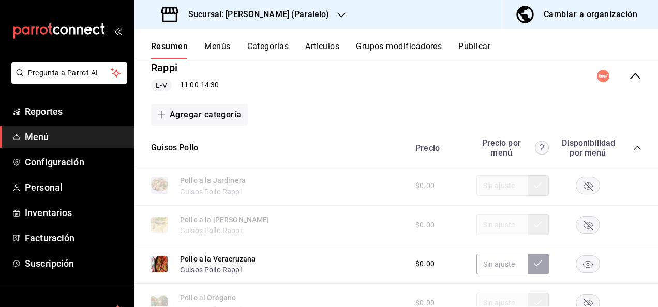
scroll to position [228, 0]
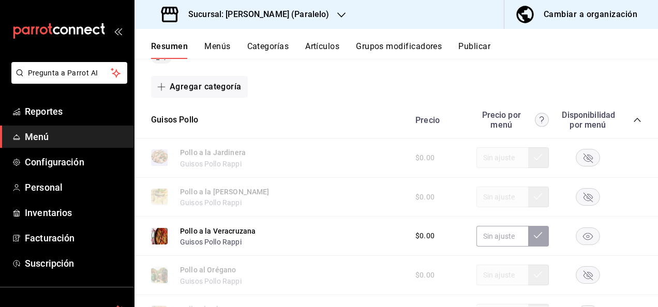
click at [351, 235] on rect "button" at bounding box center [589, 236] width 24 height 17
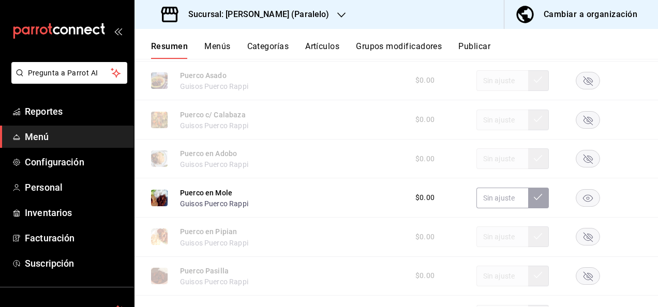
scroll to position [1063, 0]
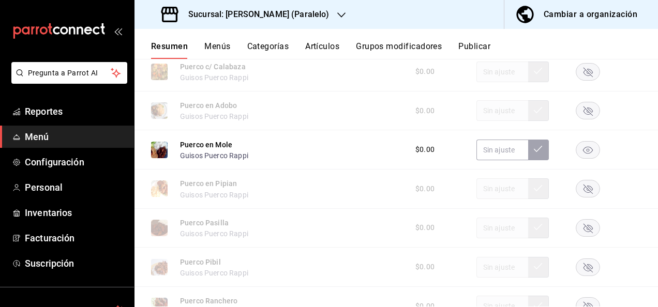
click at [351, 158] on rect "button" at bounding box center [589, 149] width 24 height 17
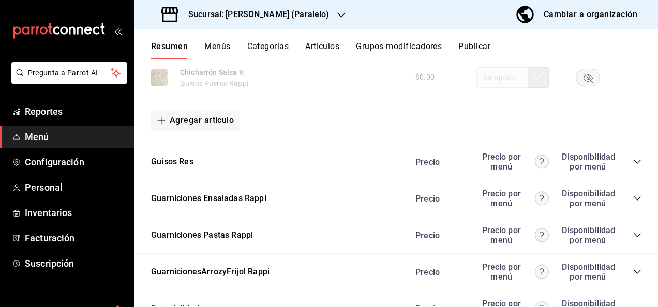
scroll to position [1414, 0]
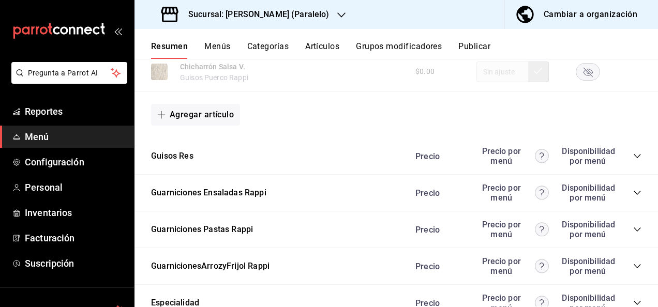
click at [351, 160] on icon "collapse-category-row" at bounding box center [637, 156] width 8 height 8
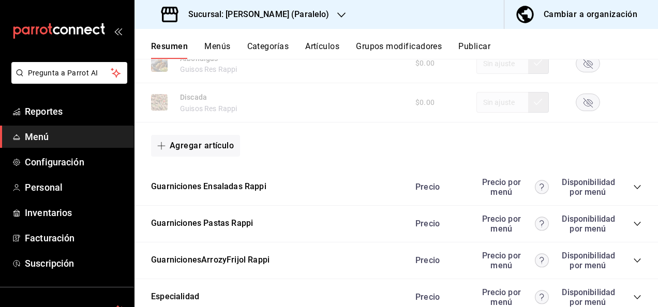
scroll to position [2042, 0]
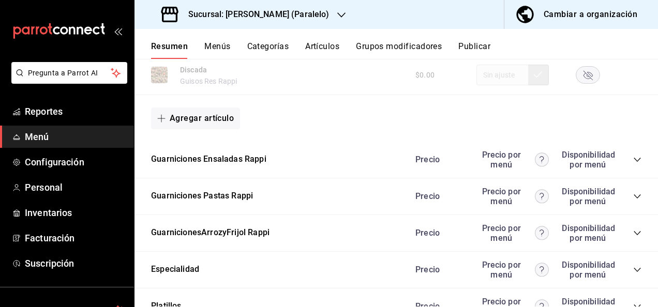
click at [351, 201] on icon "collapse-category-row" at bounding box center [637, 197] width 8 height 8
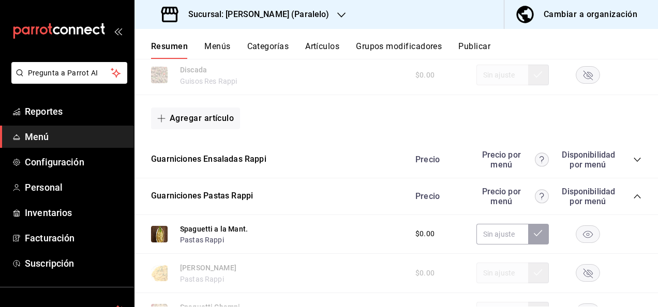
click at [351, 241] on rect "button" at bounding box center [589, 234] width 24 height 17
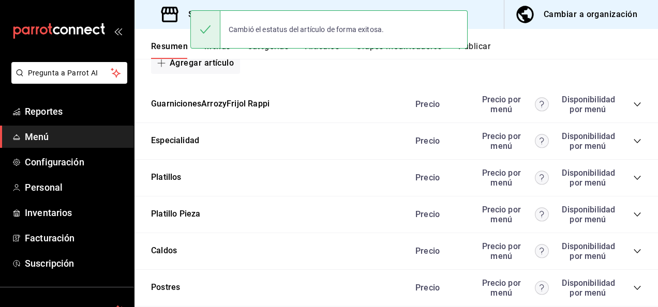
scroll to position [2539, 0]
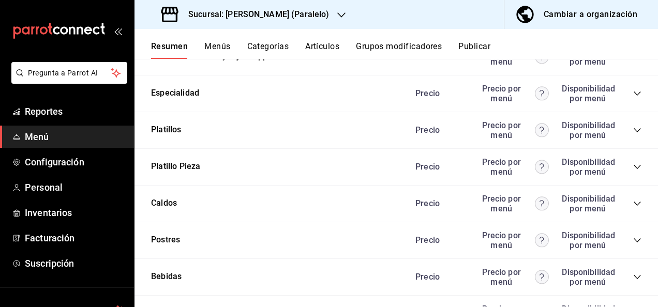
click at [351, 135] on icon "collapse-category-row" at bounding box center [637, 130] width 8 height 8
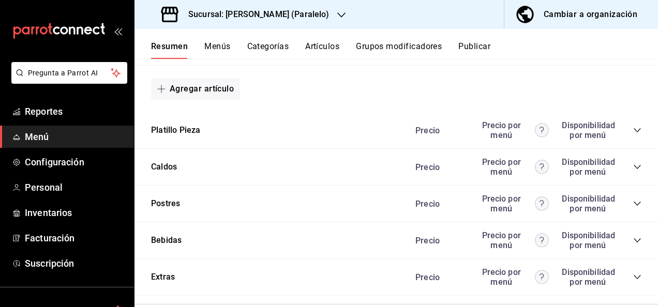
scroll to position [2747, 0]
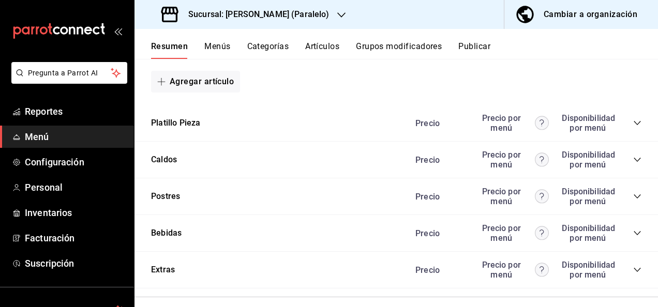
click at [351, 127] on icon "collapse-category-row" at bounding box center [637, 123] width 8 height 8
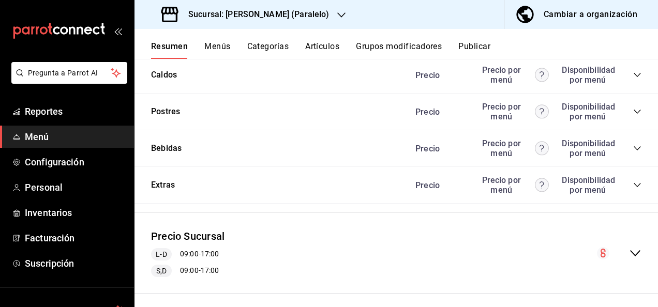
scroll to position [3686, 0]
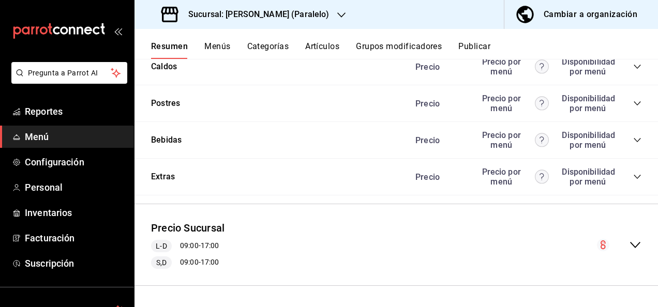
click at [351, 45] on button "Publicar" at bounding box center [475, 50] width 32 height 18
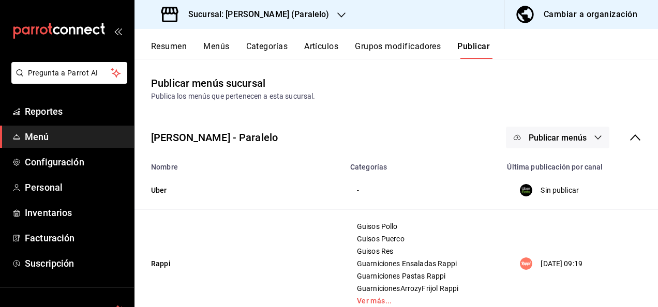
click at [351, 138] on span "Publicar menús" at bounding box center [558, 138] width 58 height 10
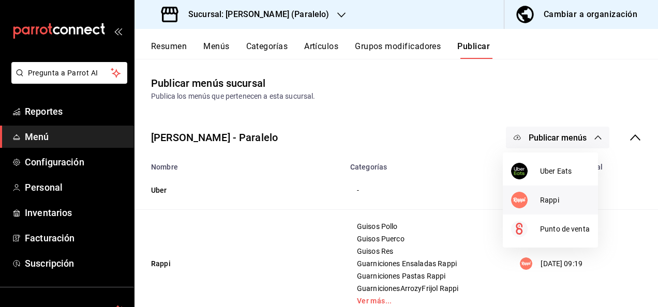
click at [351, 200] on span "Rappi" at bounding box center [565, 200] width 50 height 11
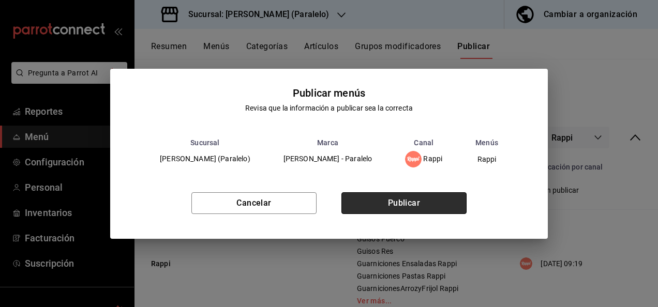
click at [351, 194] on button "Publicar" at bounding box center [404, 204] width 125 height 22
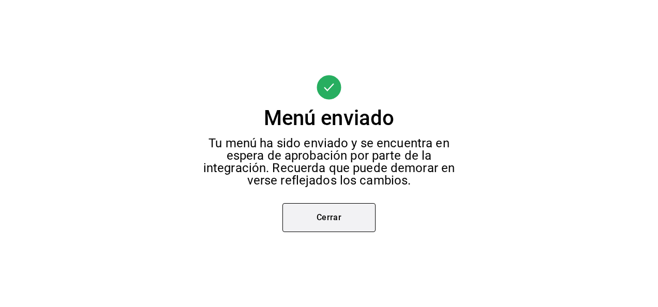
click at [317, 211] on button "Cerrar" at bounding box center [329, 217] width 93 height 29
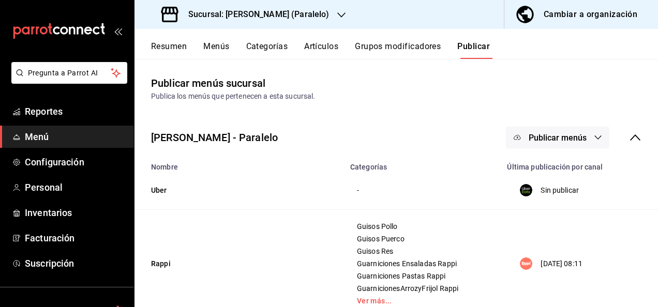
click at [252, 22] on div "Sucursal: [PERSON_NAME] (Paralelo)" at bounding box center [246, 14] width 207 height 29
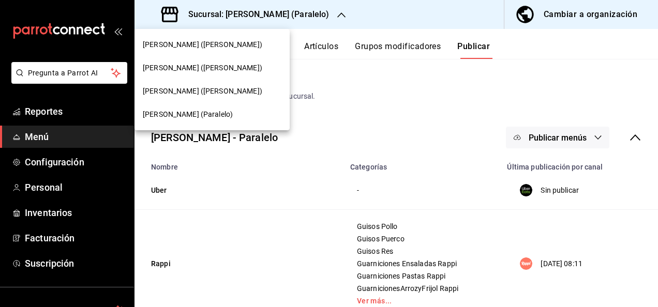
click at [204, 42] on span "[PERSON_NAME] ([PERSON_NAME])" at bounding box center [203, 44] width 120 height 11
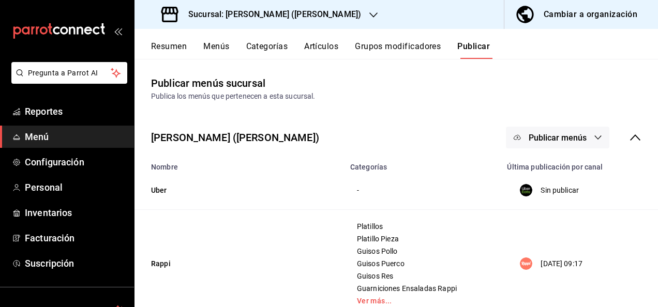
click at [169, 46] on button "Resumen" at bounding box center [169, 50] width 36 height 18
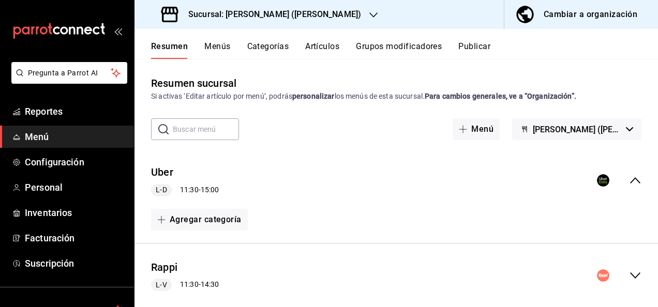
click at [351, 277] on icon "collapse-menu-row" at bounding box center [635, 276] width 12 height 12
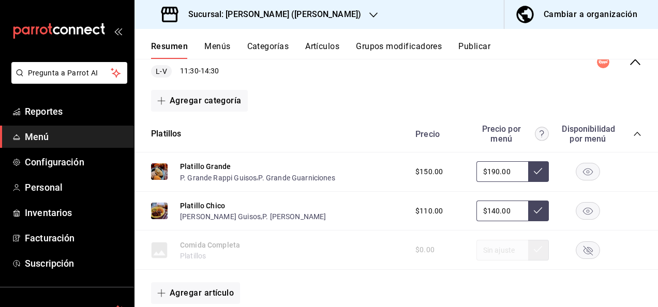
scroll to position [228, 0]
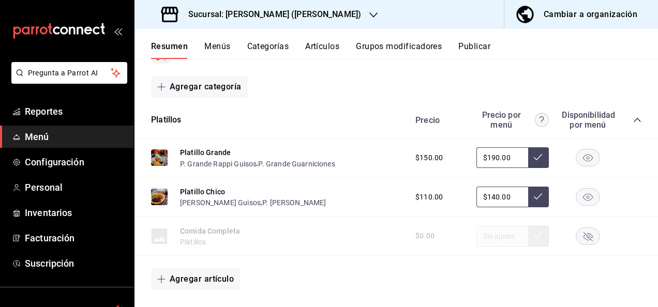
click at [351, 118] on icon "collapse-category-row" at bounding box center [637, 120] width 8 height 8
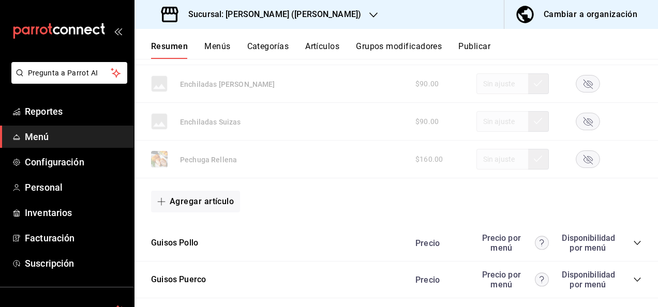
scroll to position [1042, 0]
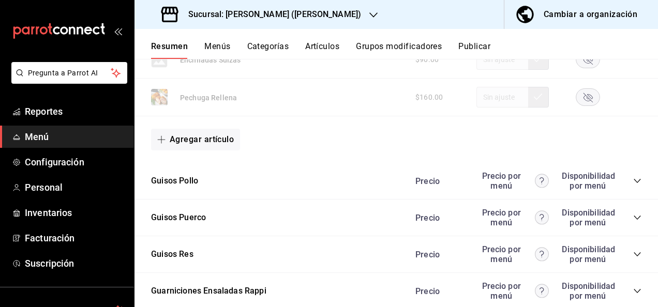
click at [351, 179] on icon "collapse-category-row" at bounding box center [637, 181] width 7 height 4
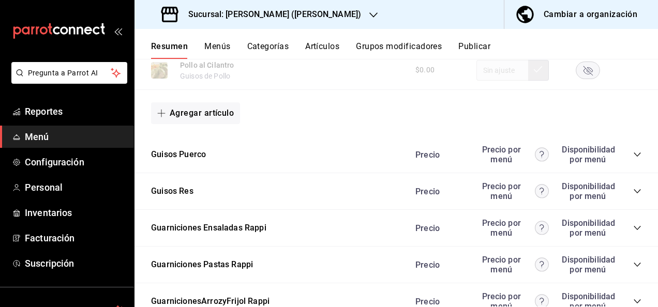
scroll to position [1746, 0]
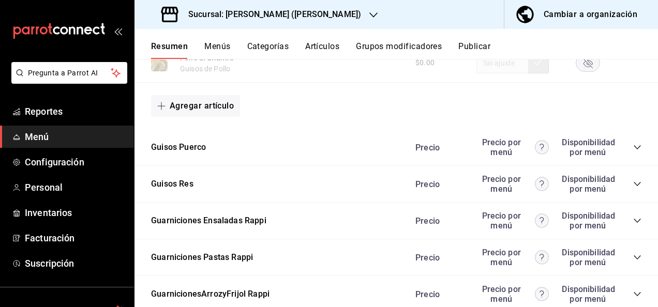
click at [351, 148] on icon "collapse-category-row" at bounding box center [637, 147] width 8 height 8
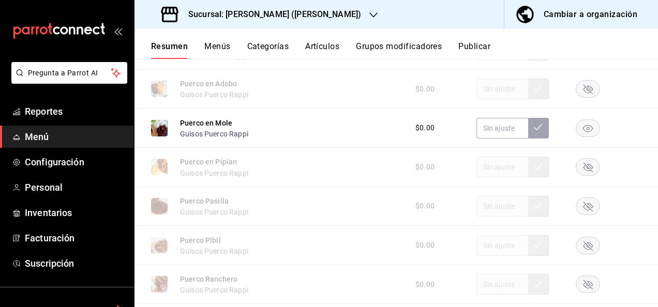
scroll to position [1967, 0]
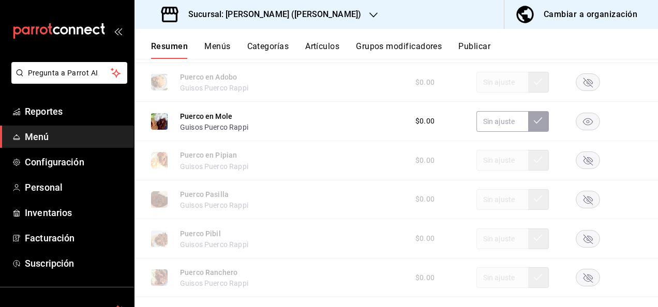
click at [351, 126] on rect "button" at bounding box center [589, 121] width 24 height 17
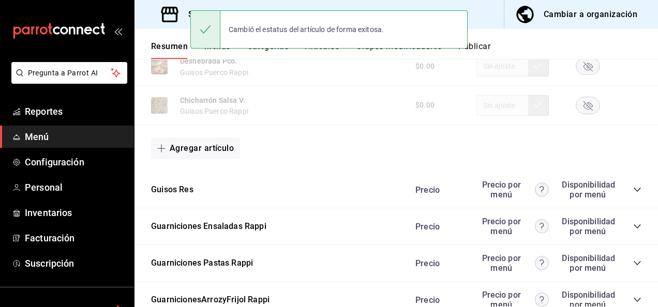
scroll to position [2284, 0]
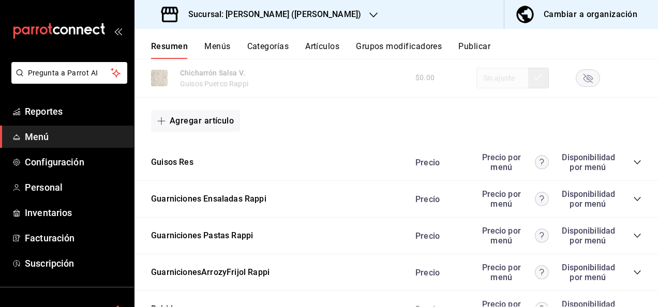
click at [351, 165] on icon "collapse-category-row" at bounding box center [637, 162] width 7 height 4
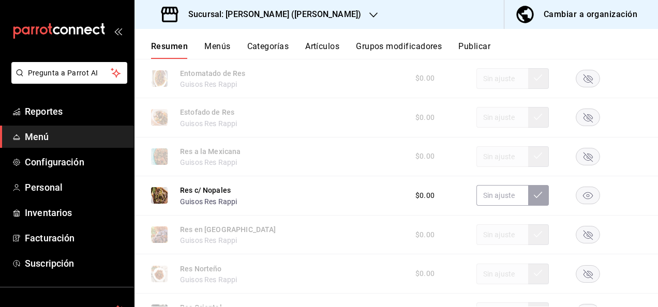
scroll to position [2554, 0]
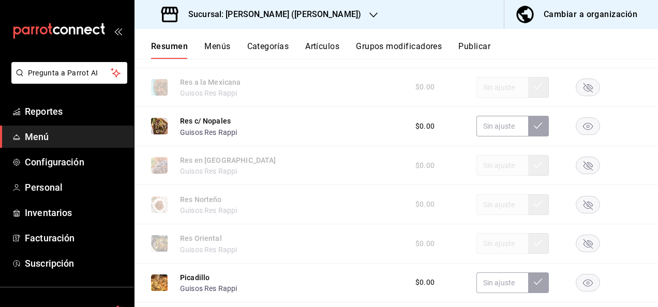
click at [351, 131] on rect "button" at bounding box center [589, 126] width 24 height 17
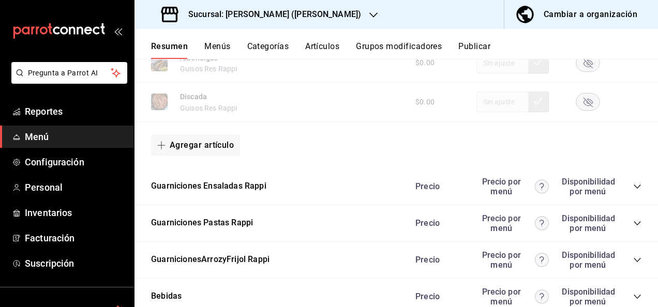
scroll to position [2940, 0]
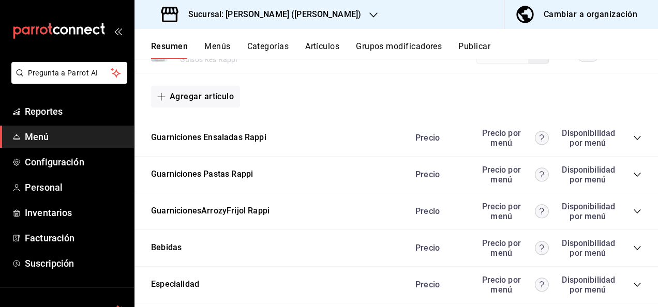
click at [351, 142] on icon "collapse-category-row" at bounding box center [637, 138] width 8 height 8
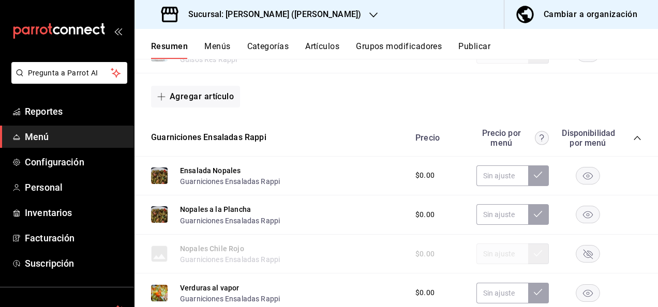
click at [351, 142] on icon "collapse-category-row" at bounding box center [637, 138] width 8 height 8
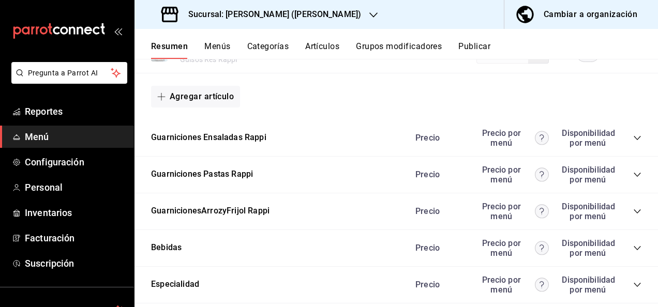
click at [351, 179] on icon "collapse-category-row" at bounding box center [637, 175] width 8 height 8
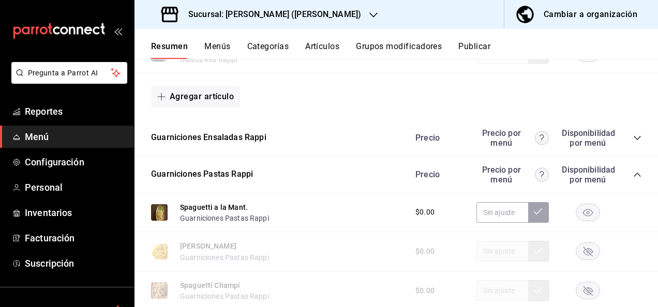
click at [351, 215] on rect "button" at bounding box center [589, 212] width 24 height 17
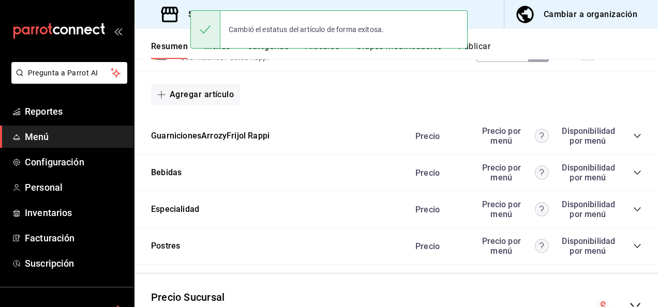
scroll to position [3395, 0]
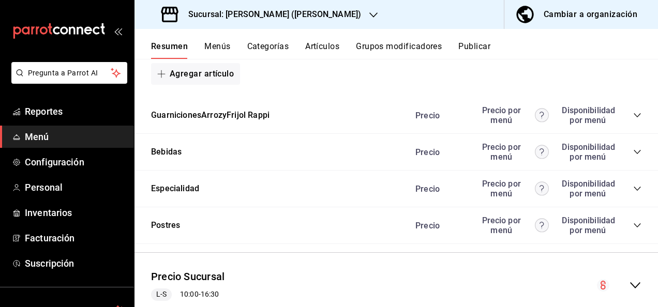
click at [351, 47] on button "Publicar" at bounding box center [475, 50] width 32 height 18
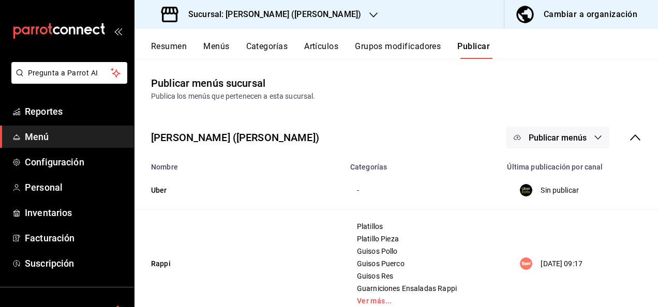
click at [351, 136] on span "Publicar menús" at bounding box center [558, 138] width 58 height 10
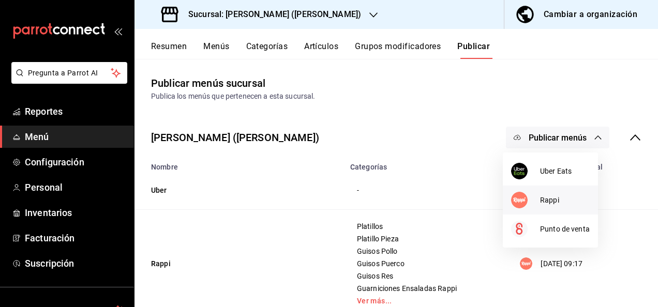
click at [351, 199] on span "Rappi" at bounding box center [565, 200] width 50 height 11
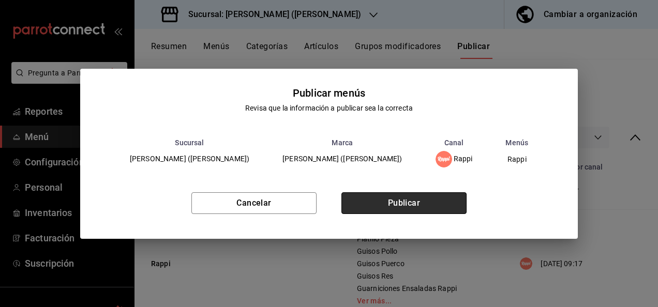
click at [351, 204] on button "Publicar" at bounding box center [404, 204] width 125 height 22
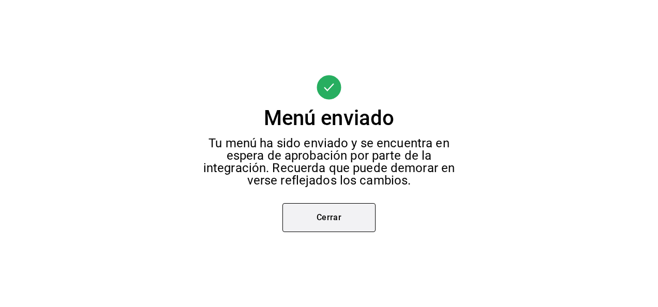
click at [334, 214] on button "Cerrar" at bounding box center [329, 217] width 93 height 29
